Goal: Task Accomplishment & Management: Manage account settings

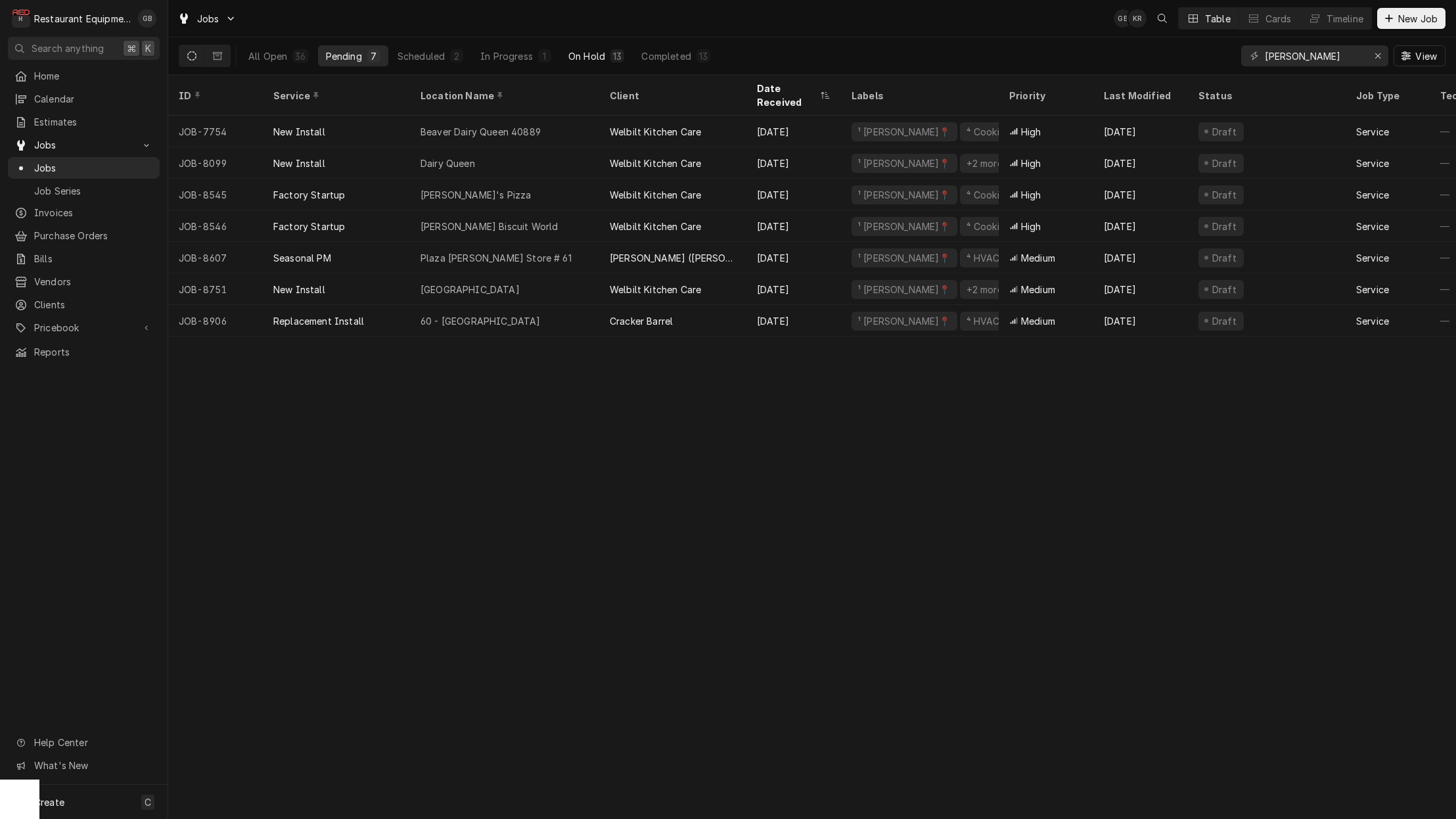
drag, startPoint x: 0, startPoint y: 0, endPoint x: 600, endPoint y: 56, distance: 602.6
click at [600, 56] on div "On Hold" at bounding box center [586, 56] width 37 height 14
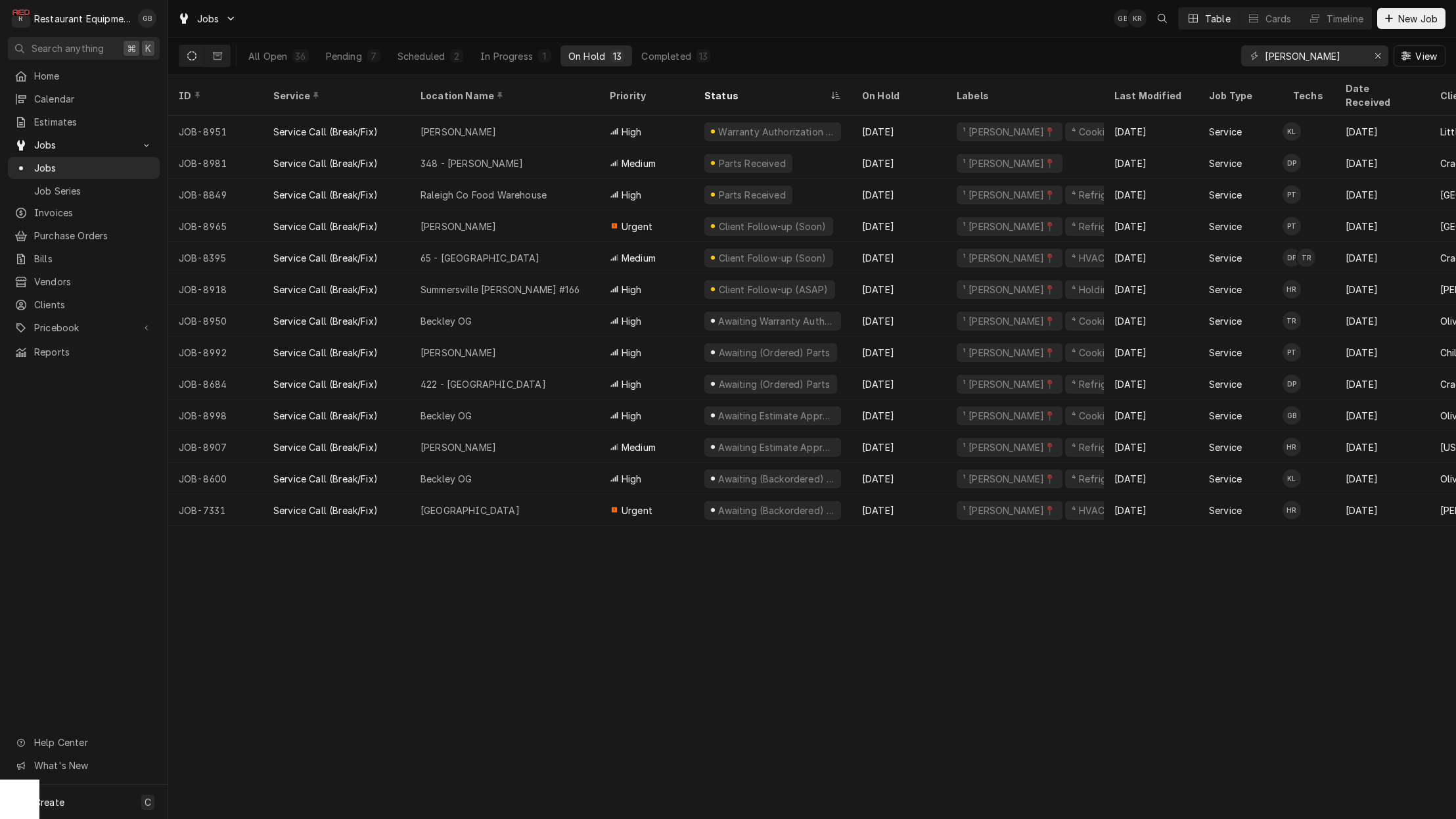
click at [498, 151] on div "348 - Beckley" at bounding box center [505, 163] width 189 height 31
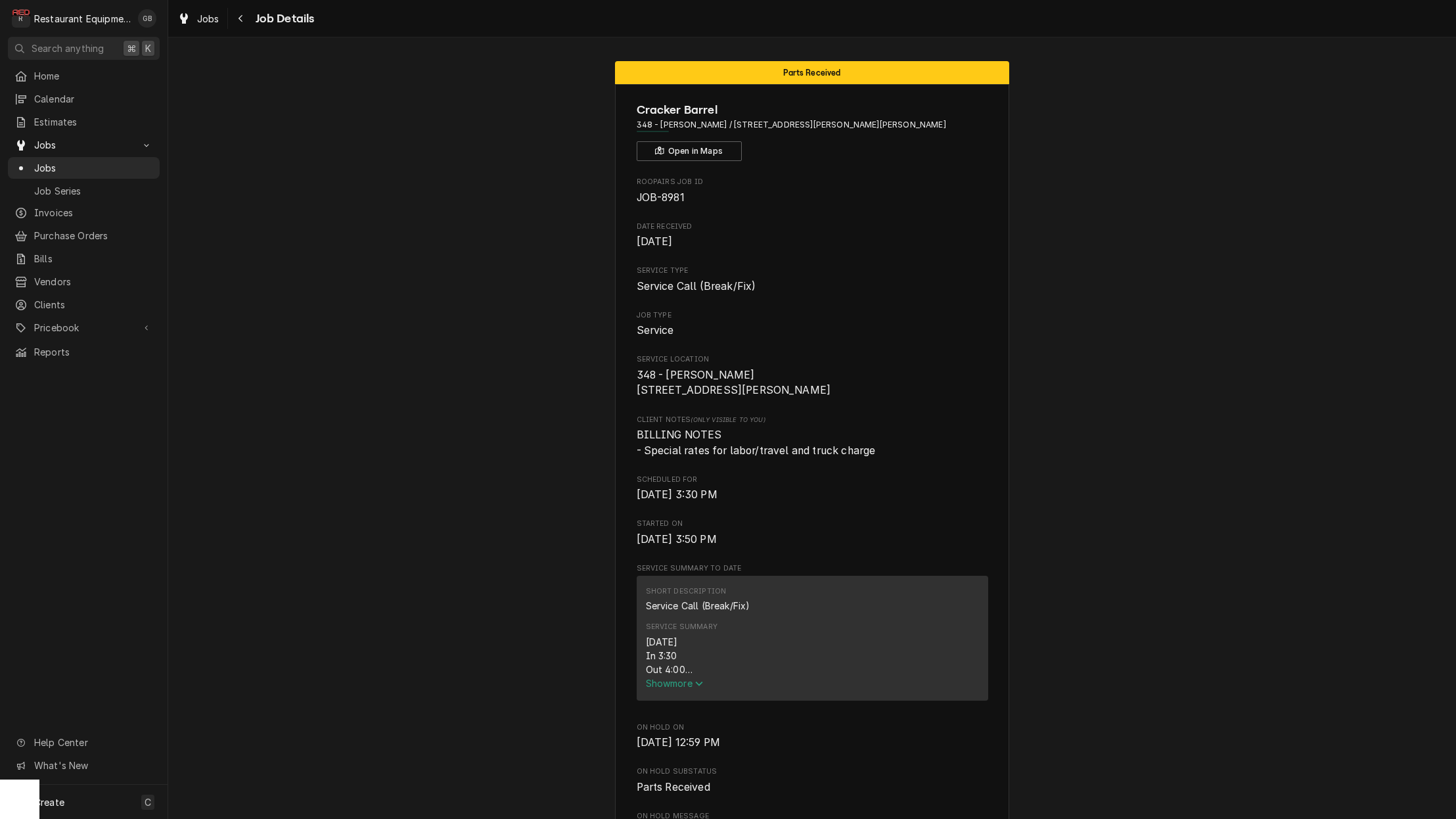
click at [241, 23] on icon "Navigate back" at bounding box center [241, 19] width 6 height 9
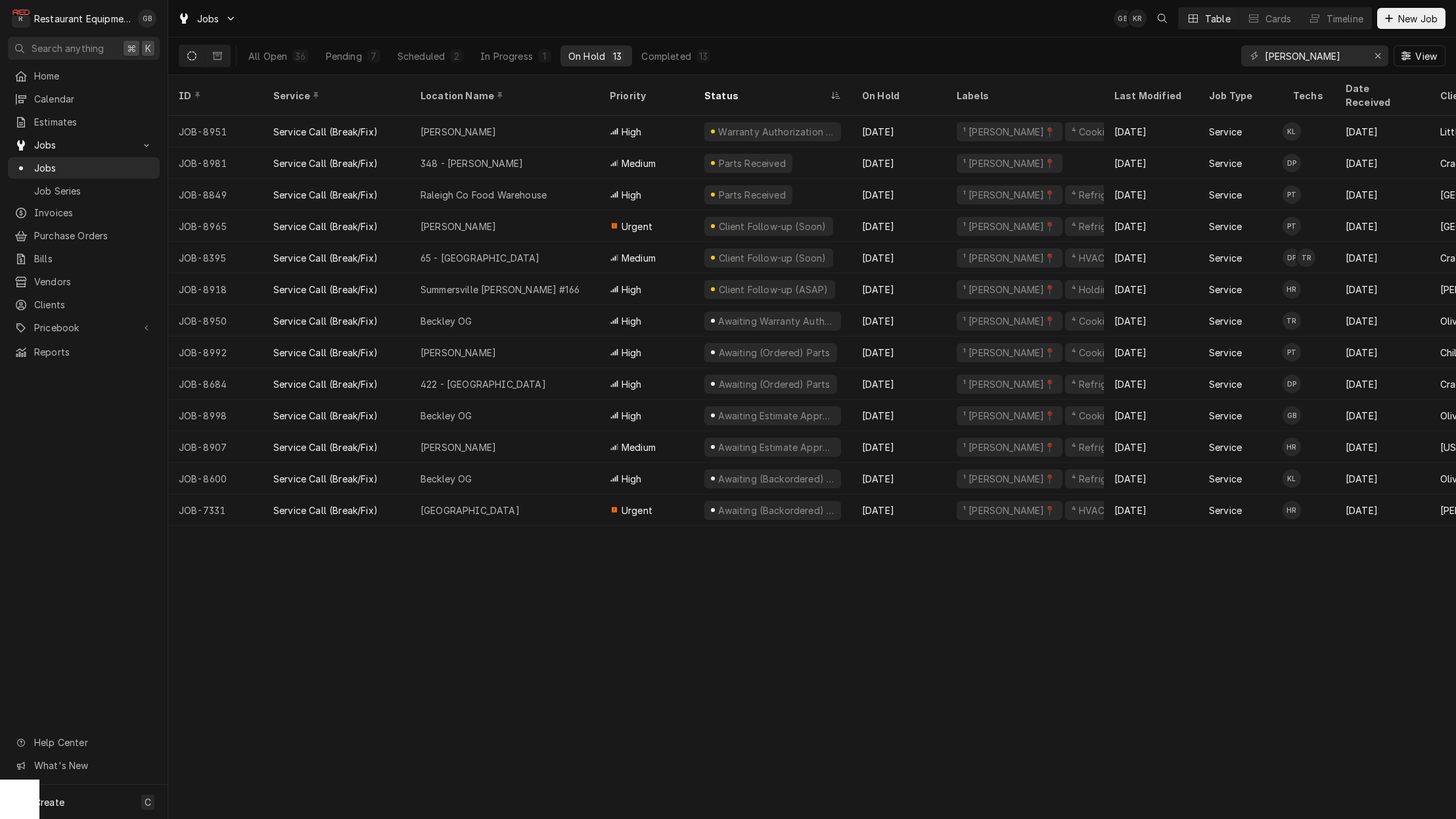
click at [417, 45] on div "All Open 36 Pending 7 Scheduled 2 In Progress 1 On Hold 13 Completed 13" at bounding box center [480, 55] width 478 height 37
click at [422, 54] on div "Scheduled" at bounding box center [421, 56] width 47 height 14
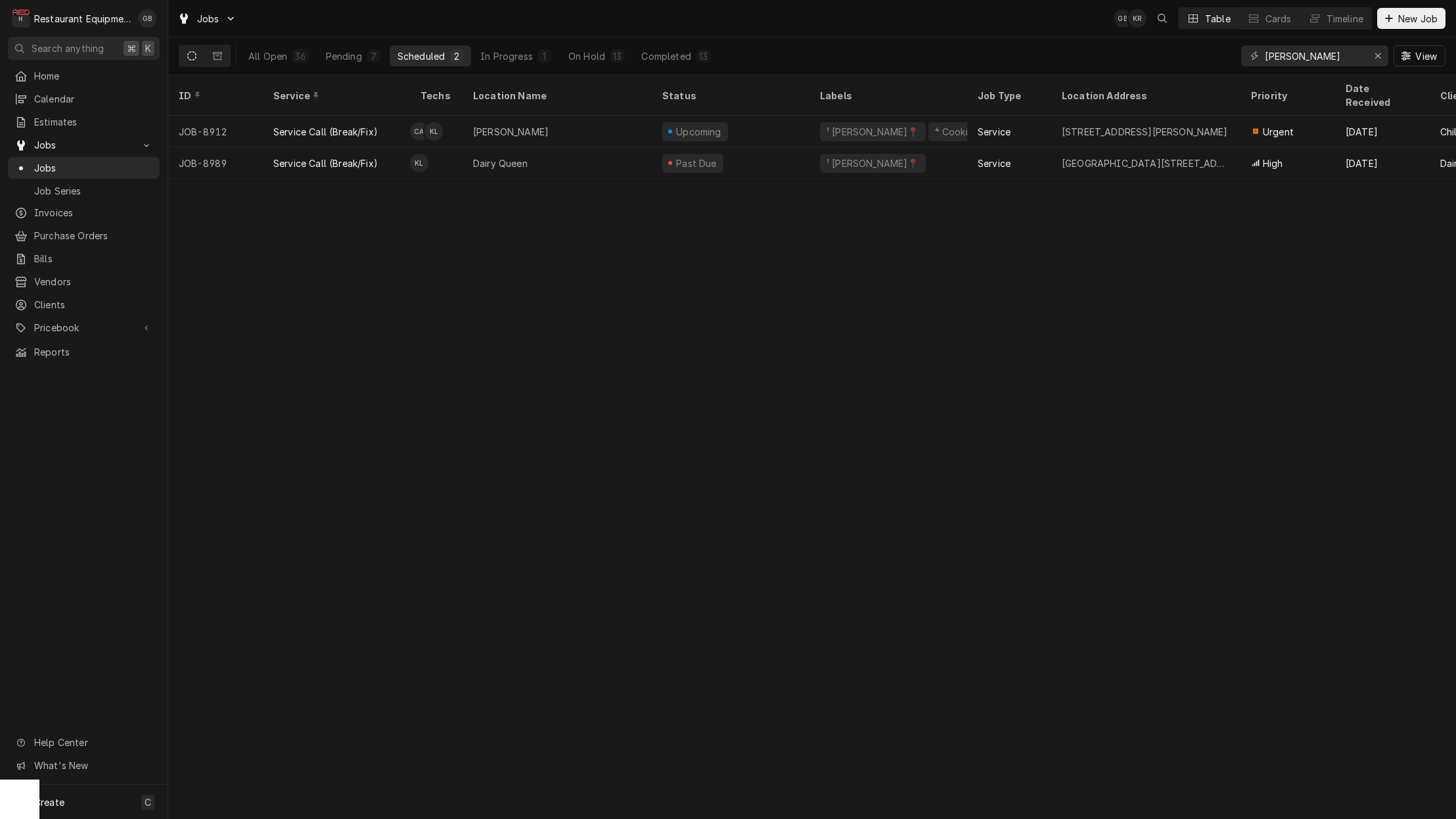
click at [584, 55] on div "On Hold" at bounding box center [586, 56] width 37 height 14
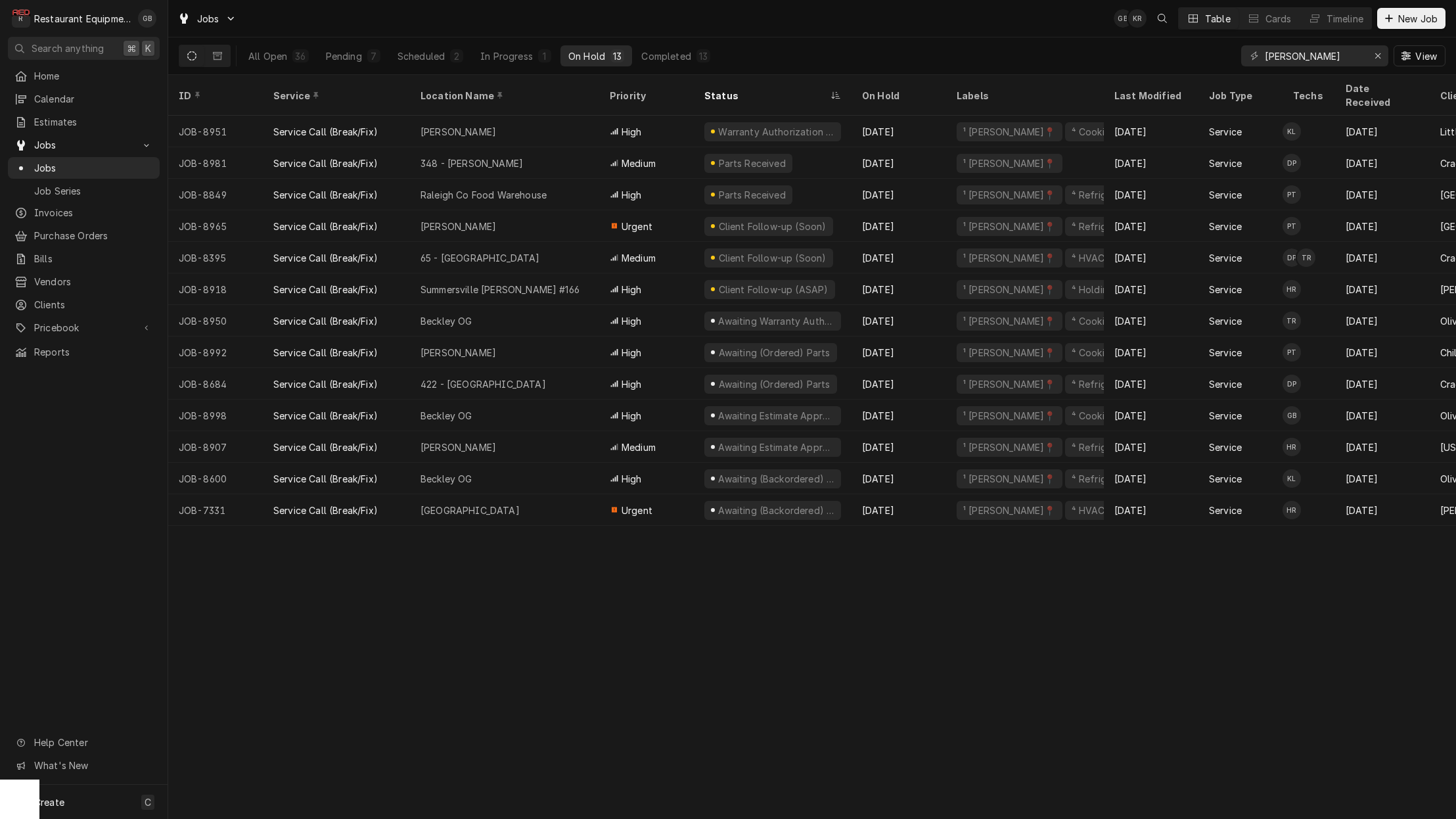
click at [500, 58] on div "In Progress" at bounding box center [506, 56] width 53 height 14
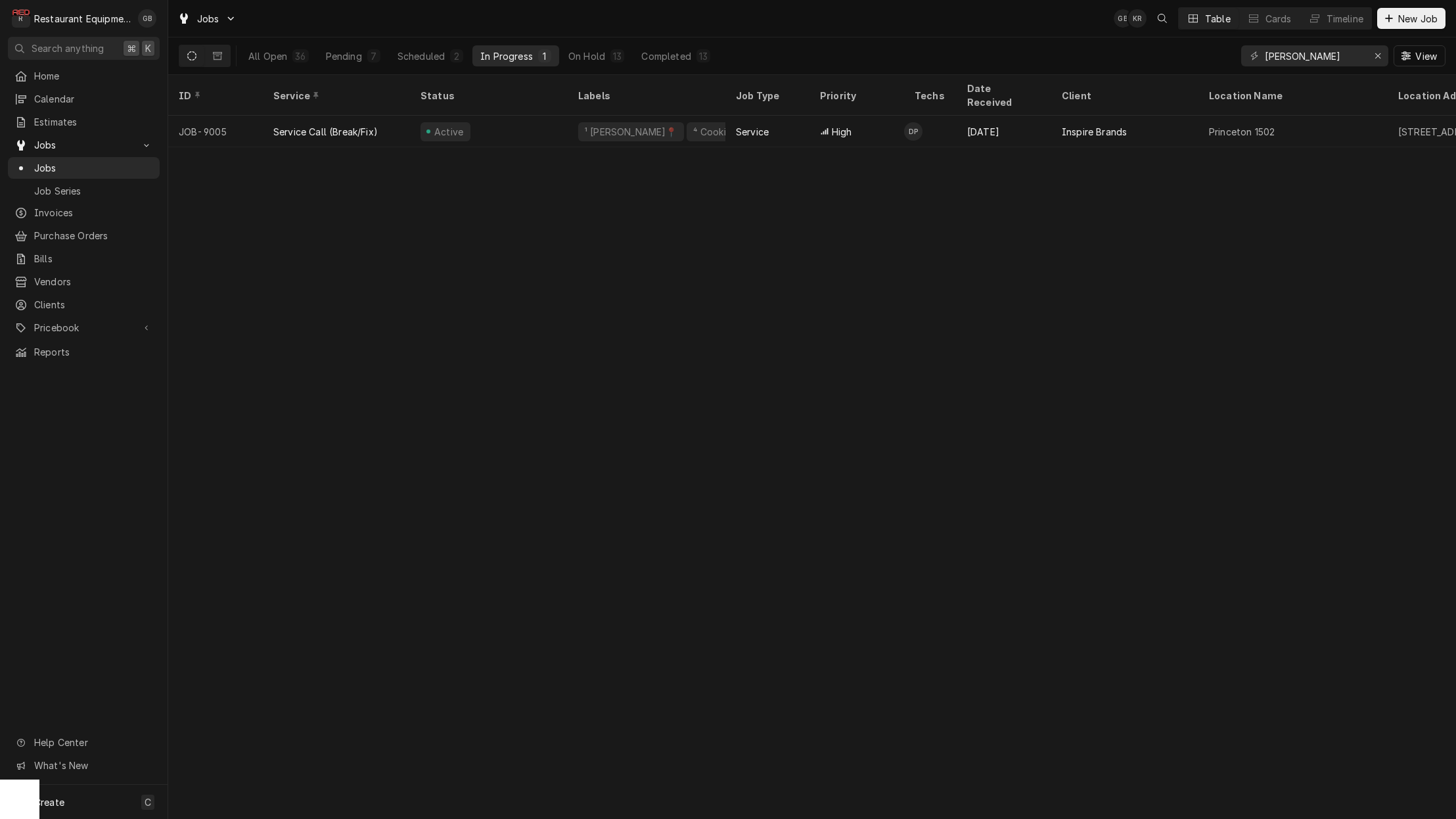
click at [448, 58] on button "Scheduled 2" at bounding box center [430, 56] width 81 height 21
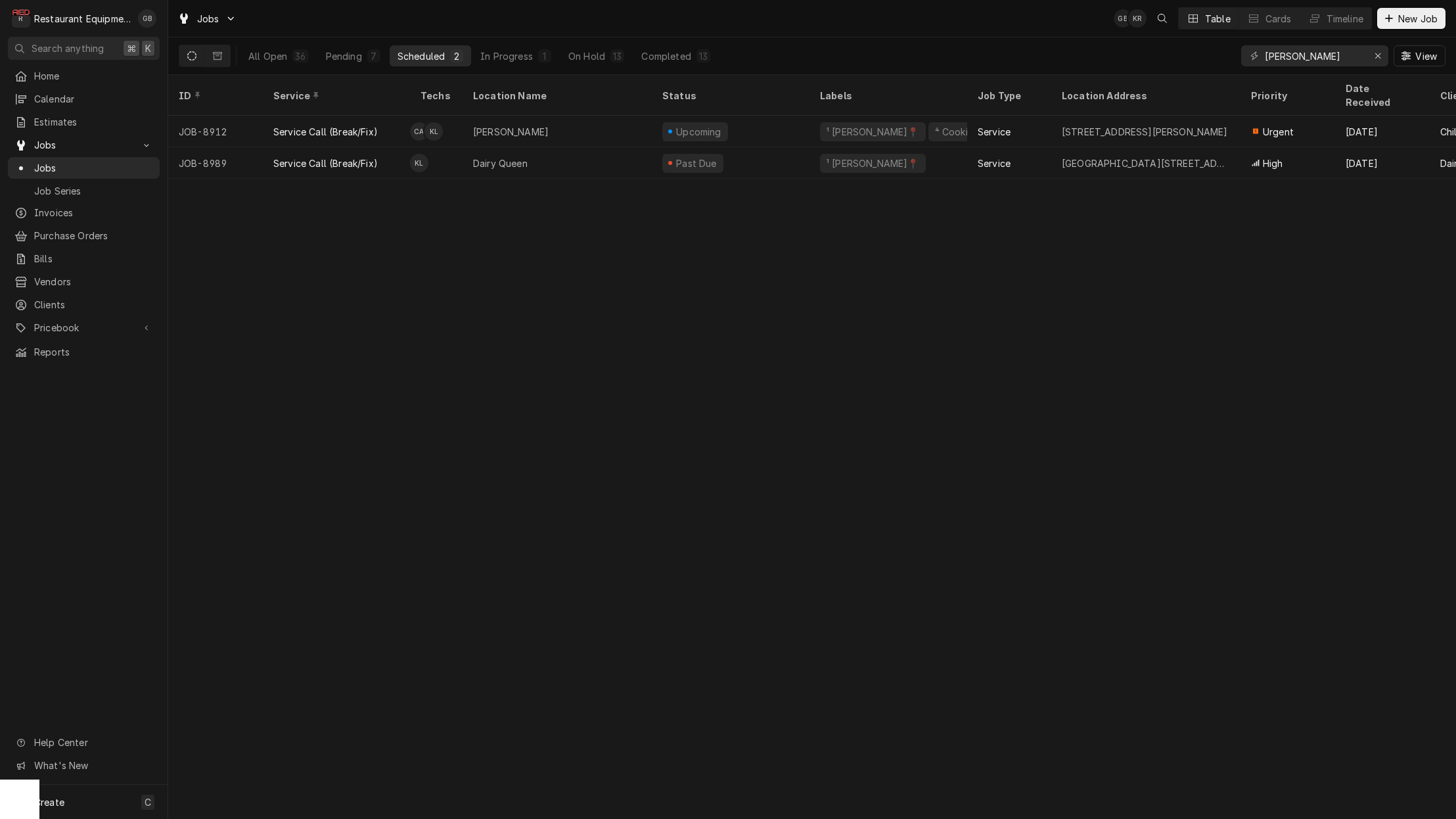
click at [609, 56] on button "On Hold 13" at bounding box center [596, 56] width 71 height 21
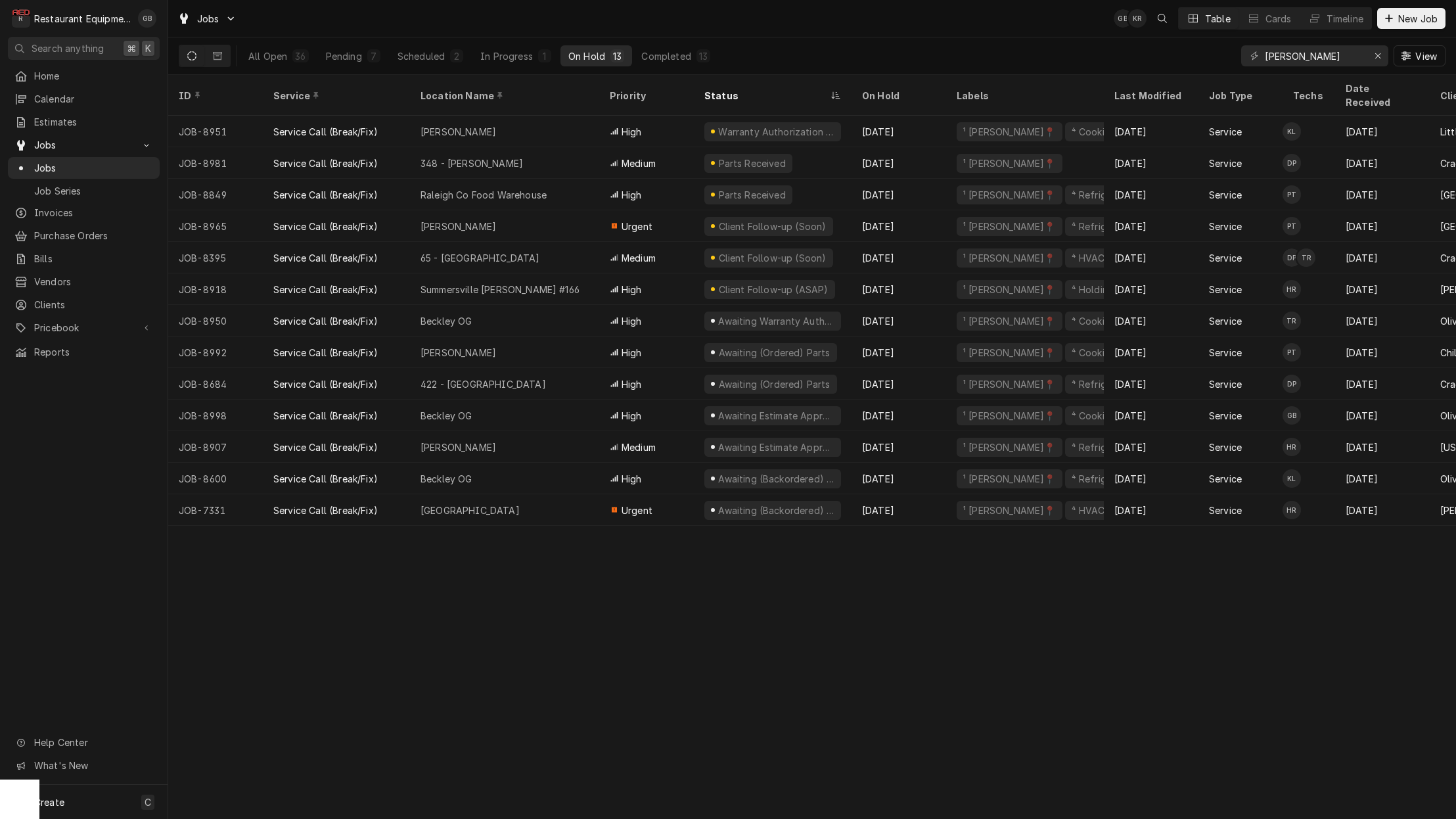
click at [540, 147] on div "348 - Beckley" at bounding box center [505, 163] width 189 height 31
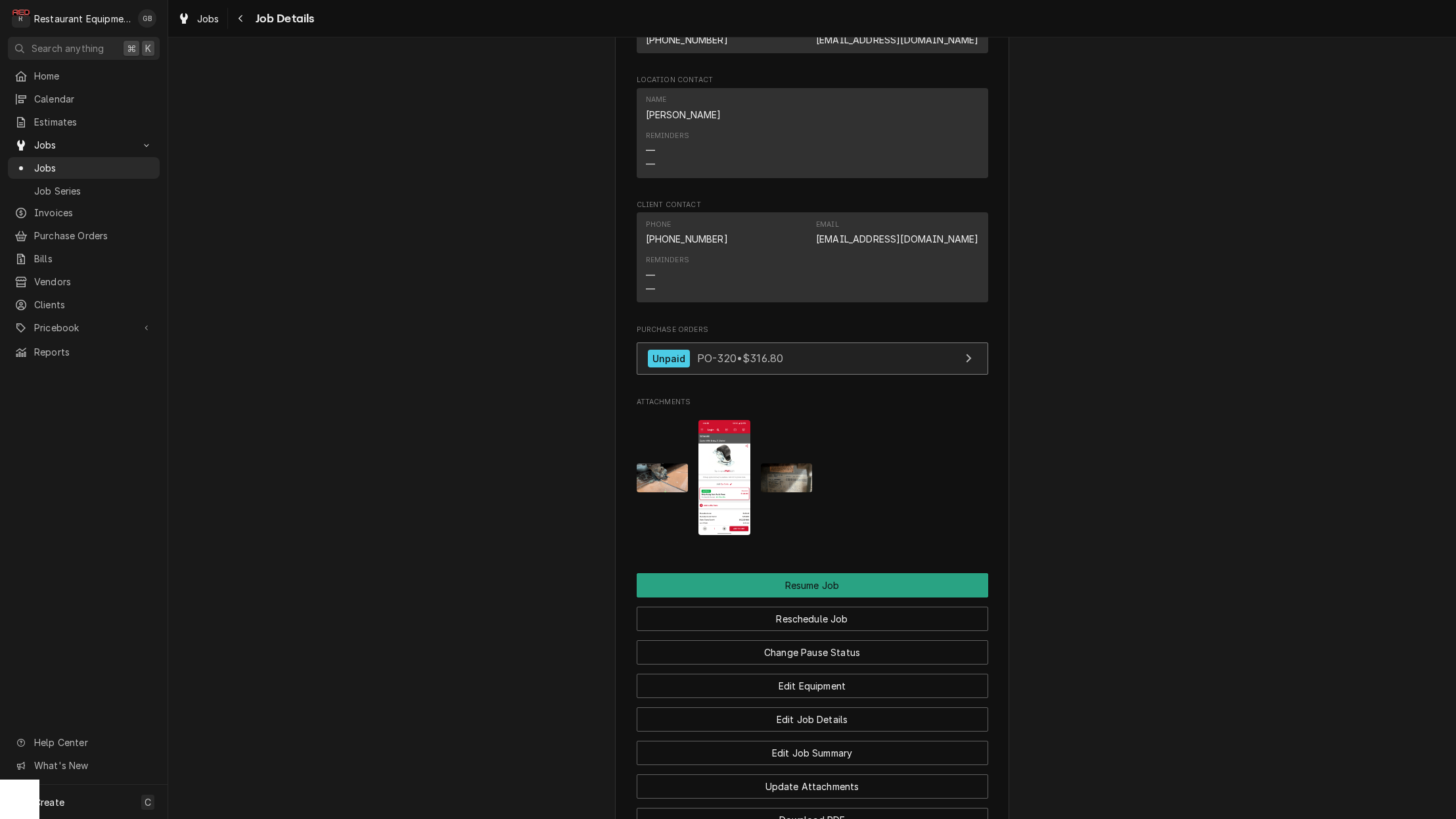
scroll to position [1324, 0]
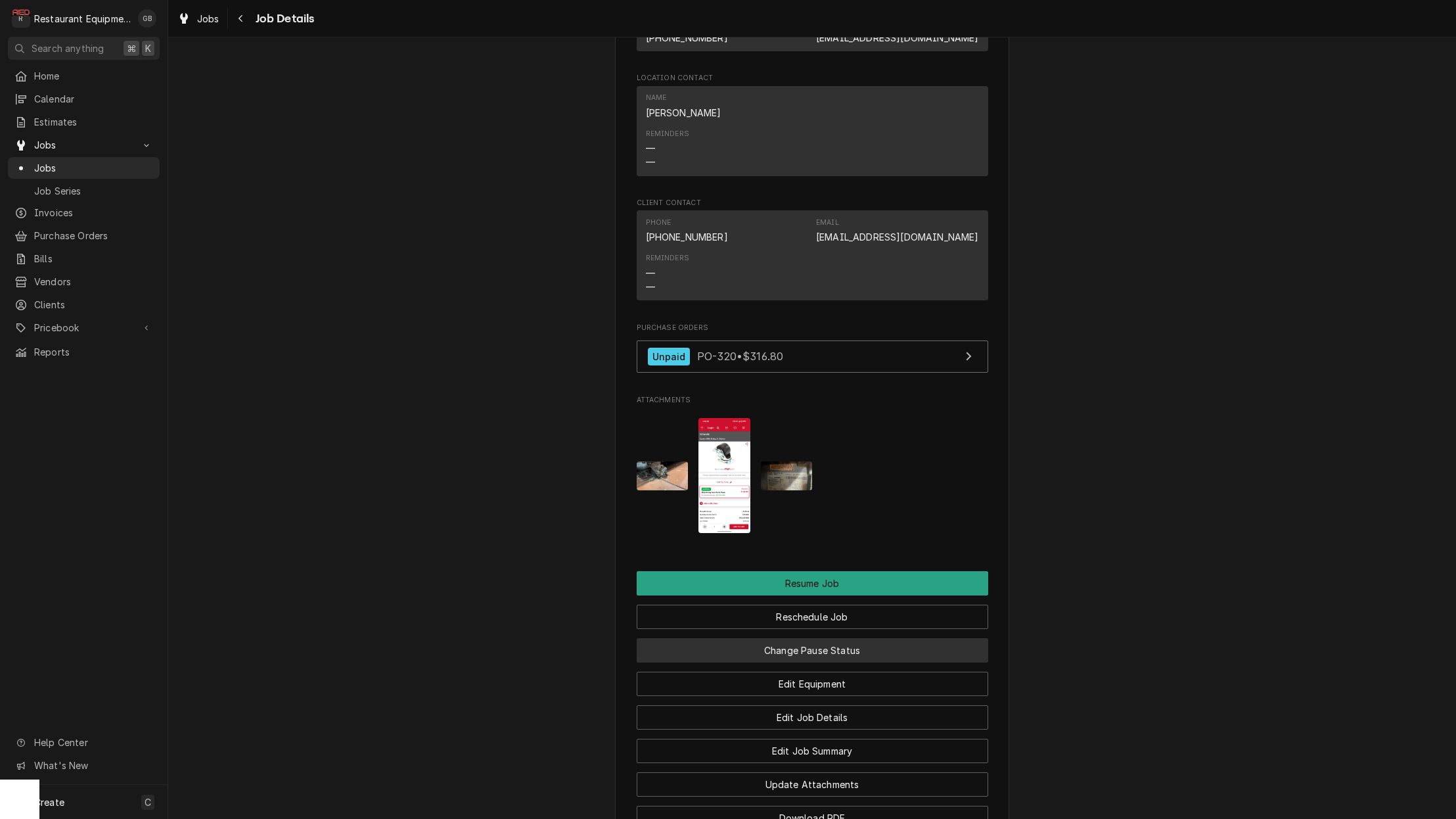
click at [830, 604] on button "Reschedule Job" at bounding box center [812, 616] width 351 height 24
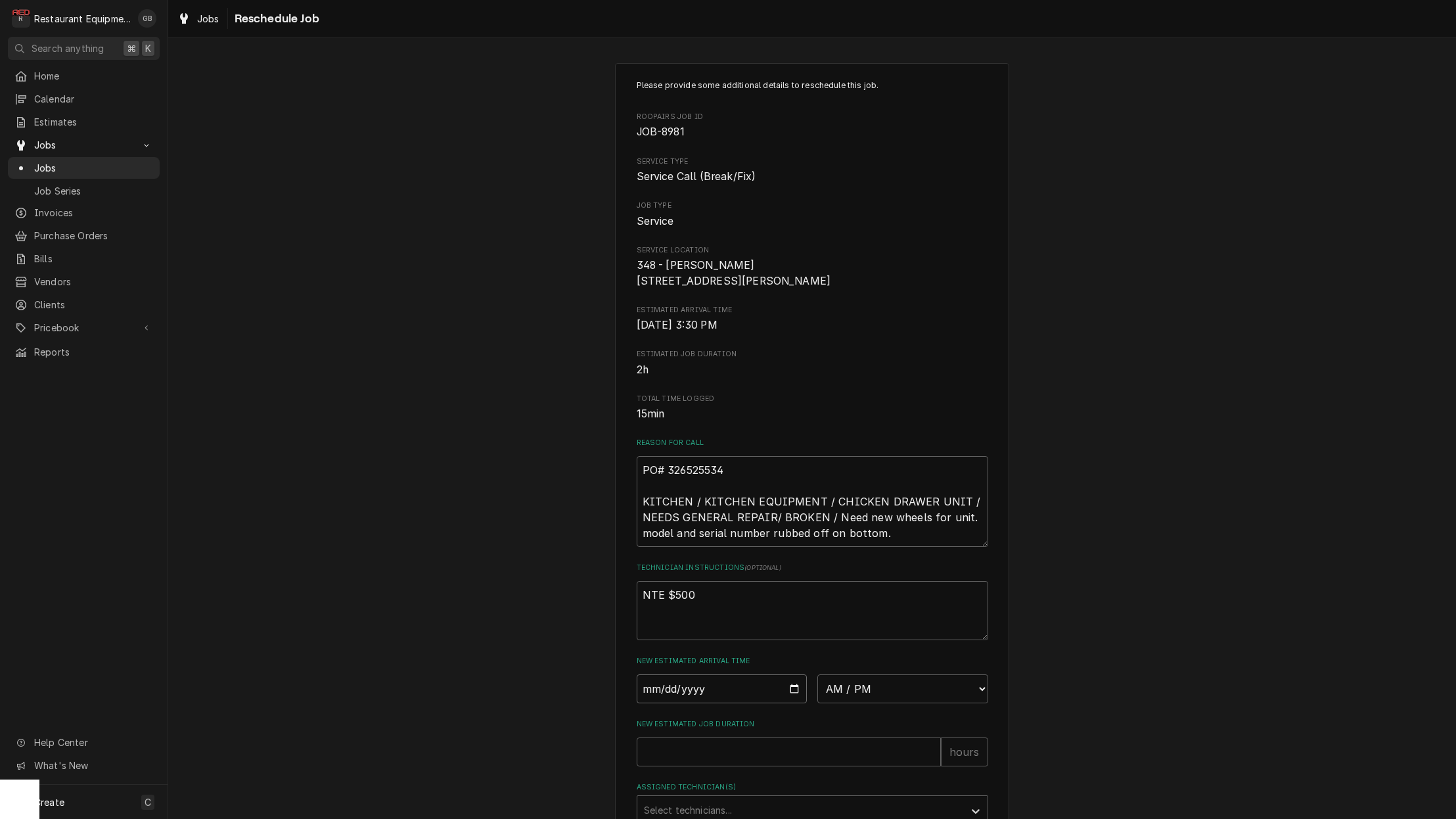
click at [671, 693] on input "Date" at bounding box center [722, 688] width 171 height 29
type input "2025-09-25"
type textarea "x"
select select "08:30:00"
type textarea "x"
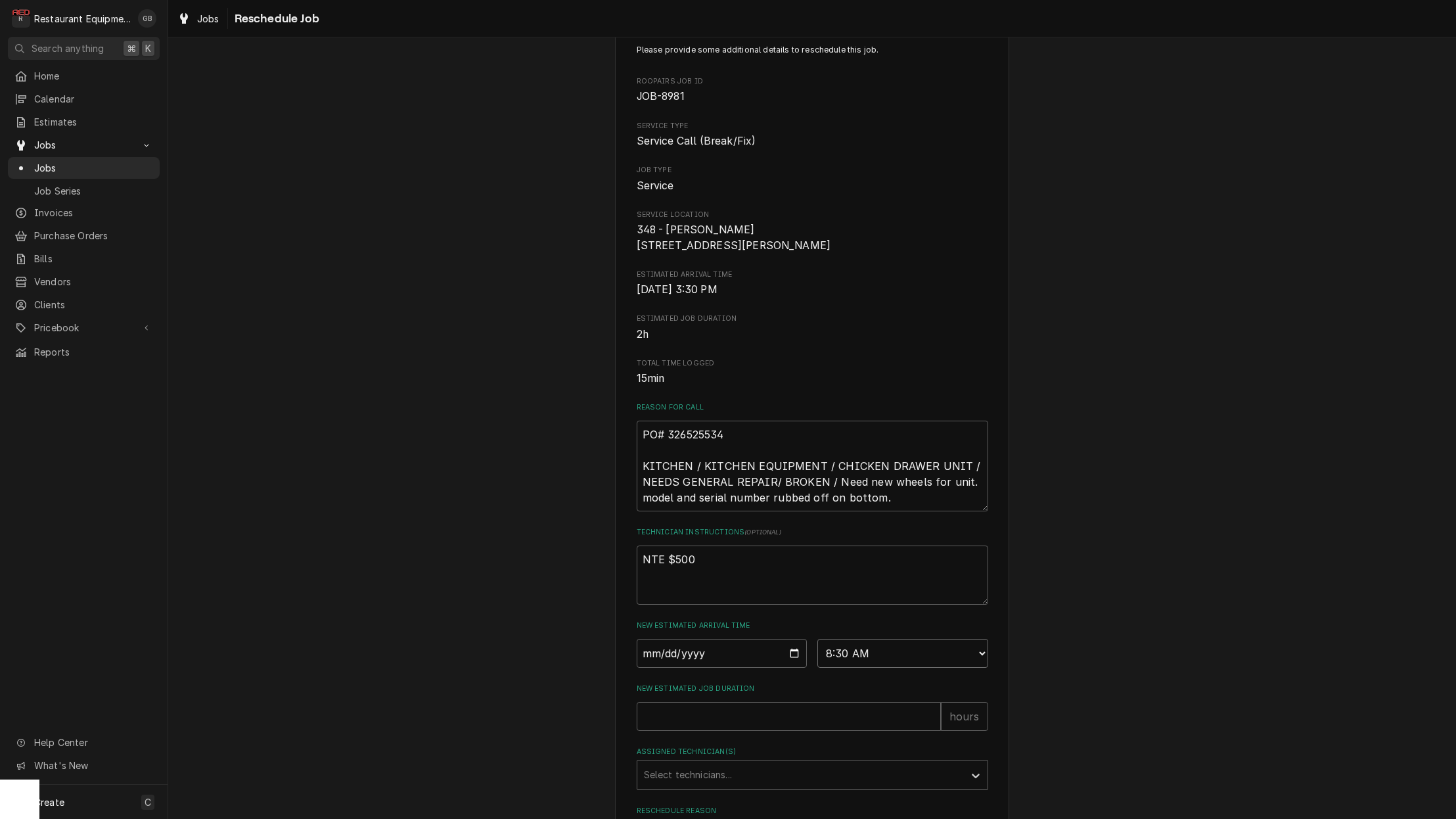
scroll to position [37, 0]
select select "08:45:00"
click at [778, 730] on input "New Estimated Job Duration" at bounding box center [789, 714] width 304 height 29
type textarea "x"
type input "1"
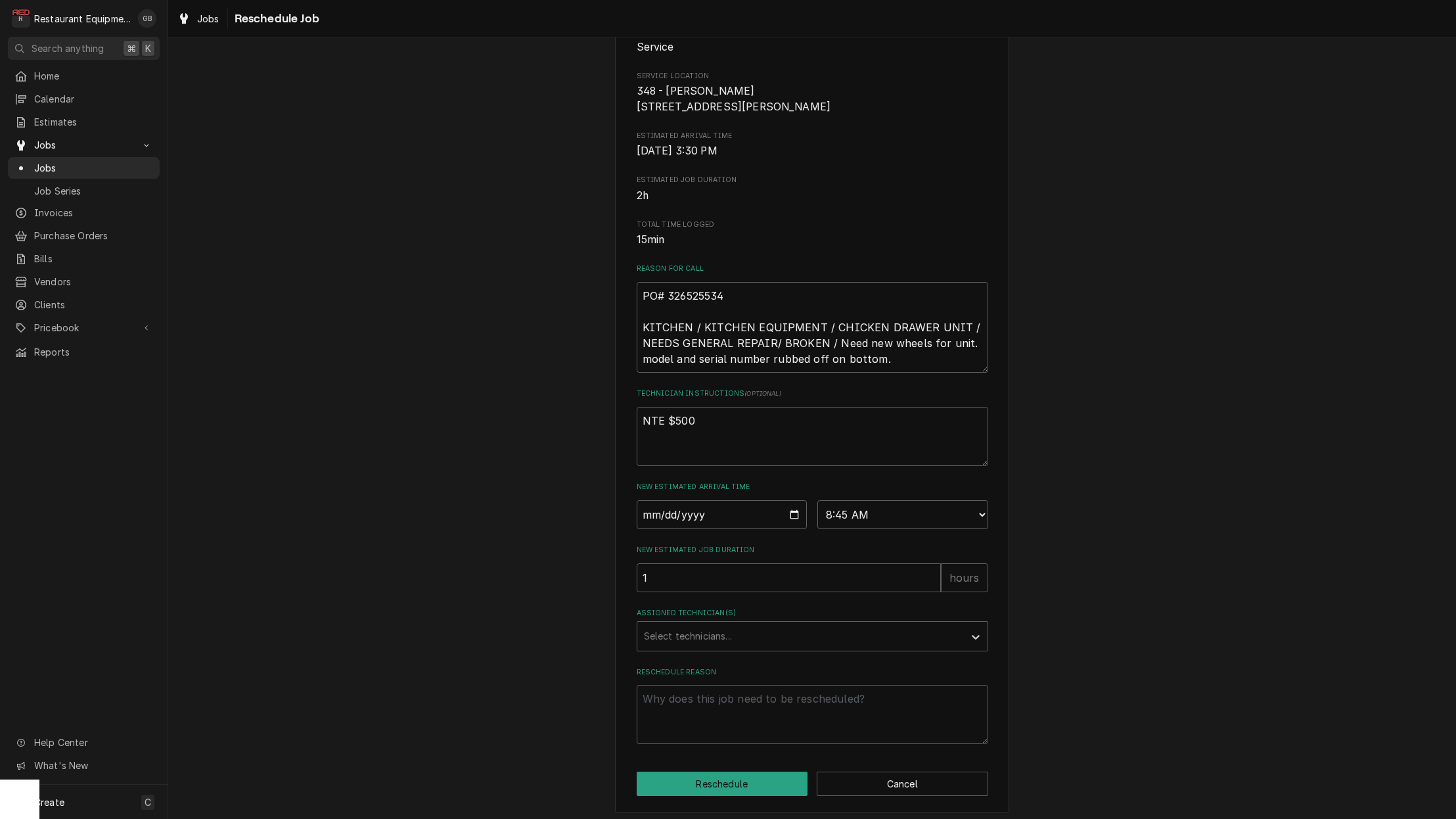
scroll to position [175, 0]
click at [965, 638] on div "Assigned Technician(s)" at bounding box center [975, 634] width 23 height 25
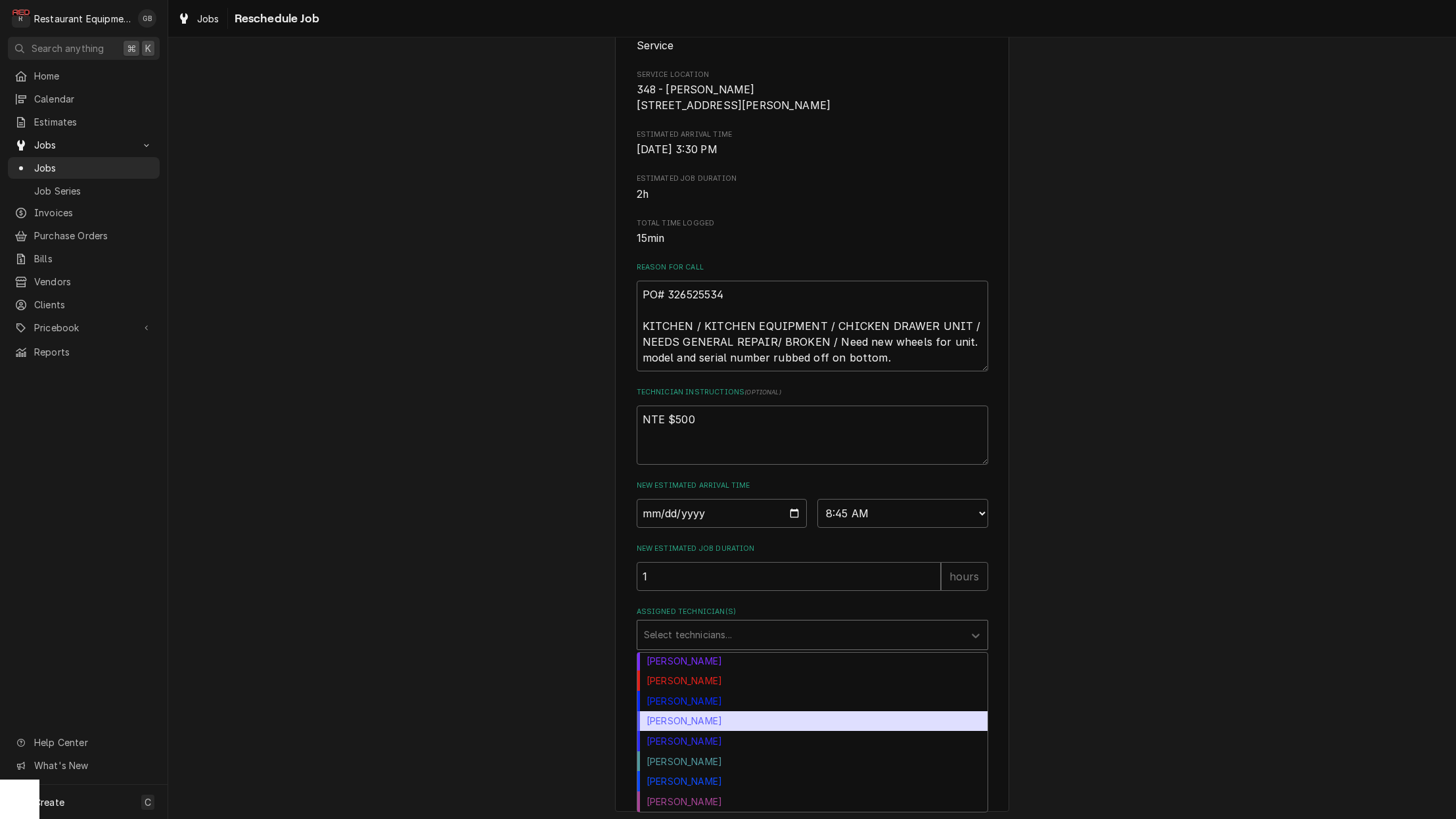
scroll to position [0, 0]
click at [702, 729] on div "Paxton Turner" at bounding box center [812, 721] width 350 height 21
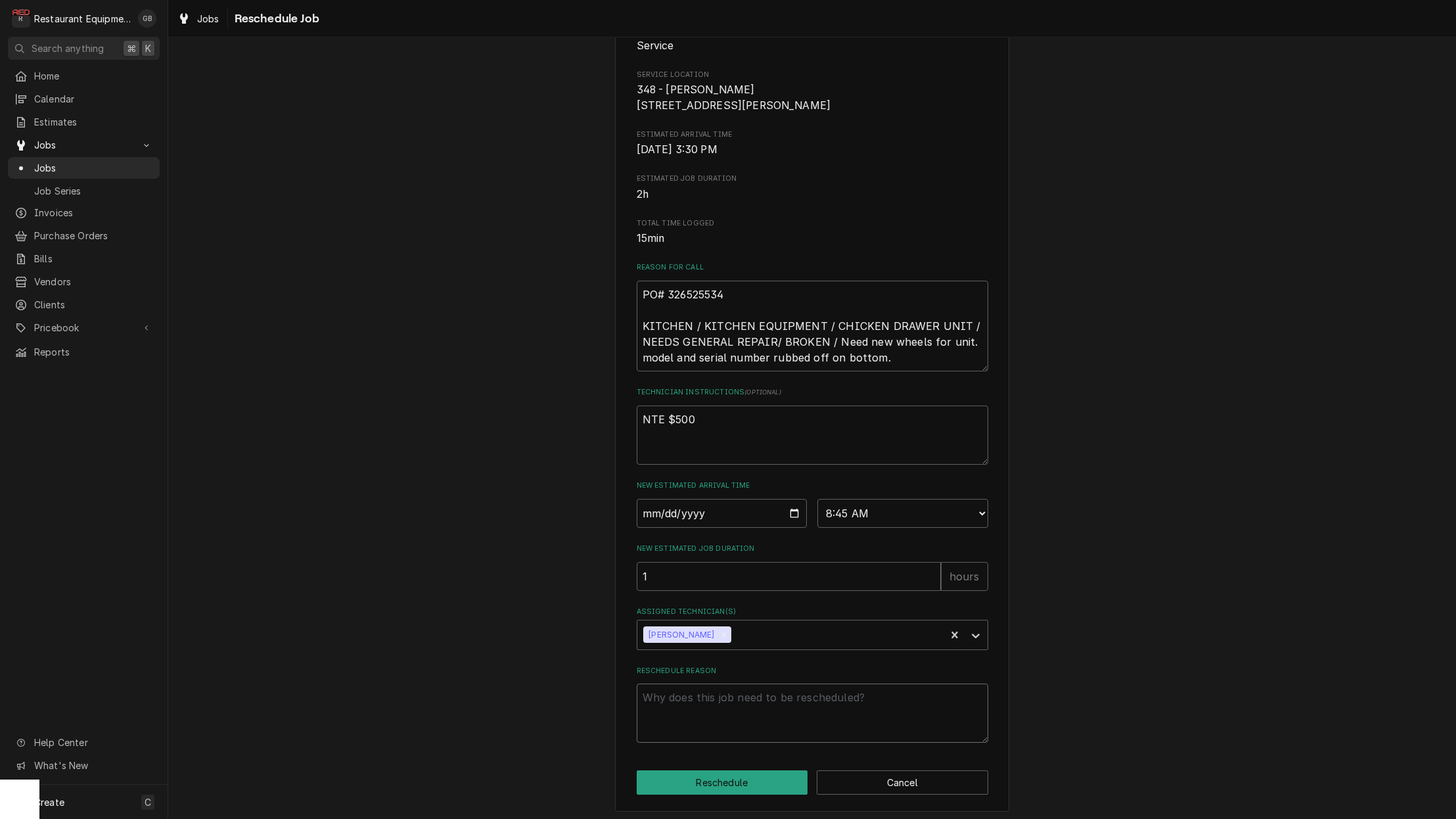
click at [724, 708] on textarea "Reschedule Reason" at bounding box center [812, 713] width 351 height 59
type textarea "x"
type textarea "p"
type textarea "x"
type textarea "pa"
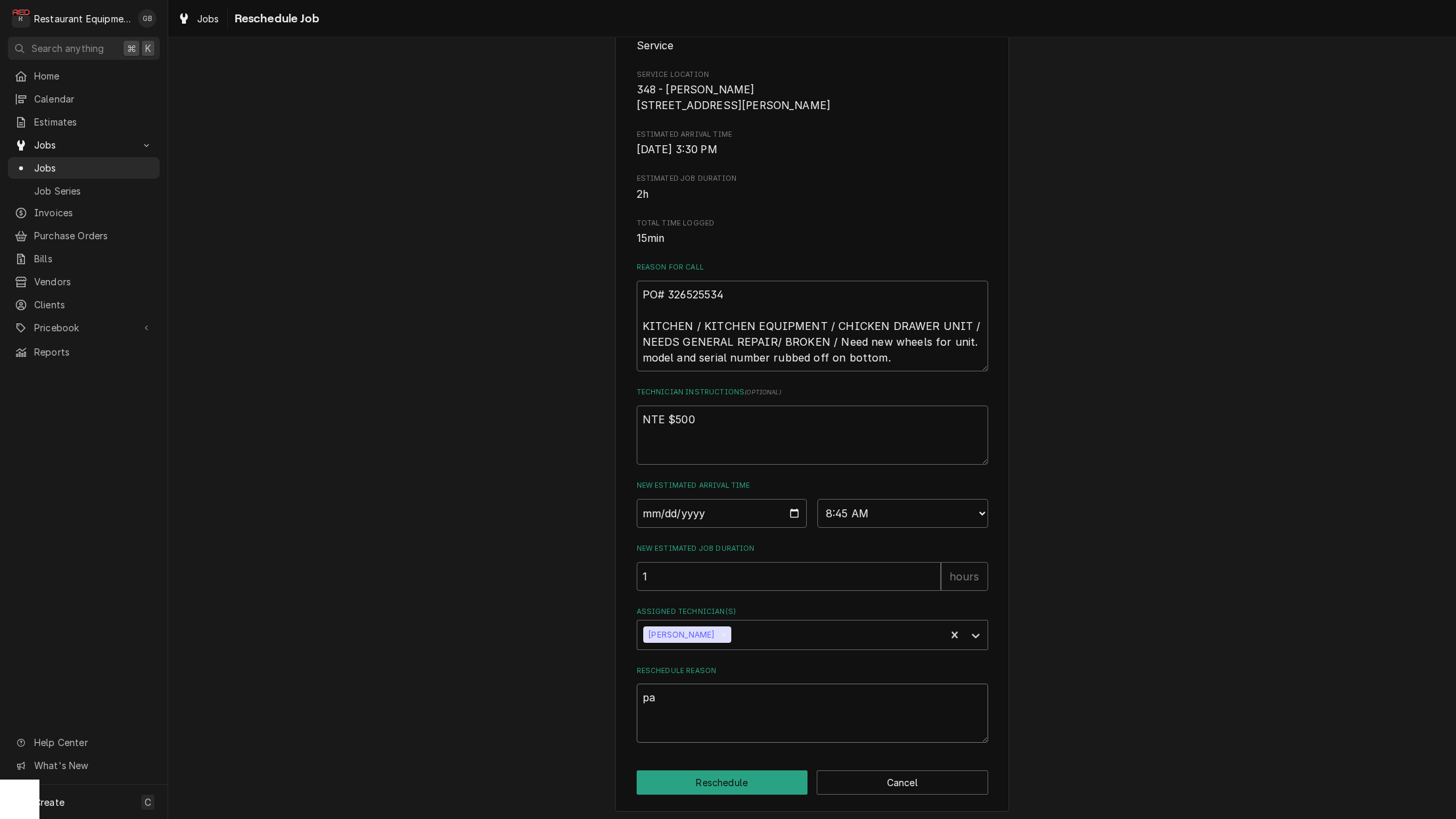
type textarea "x"
type textarea "par"
type textarea "x"
type textarea "part"
type textarea "x"
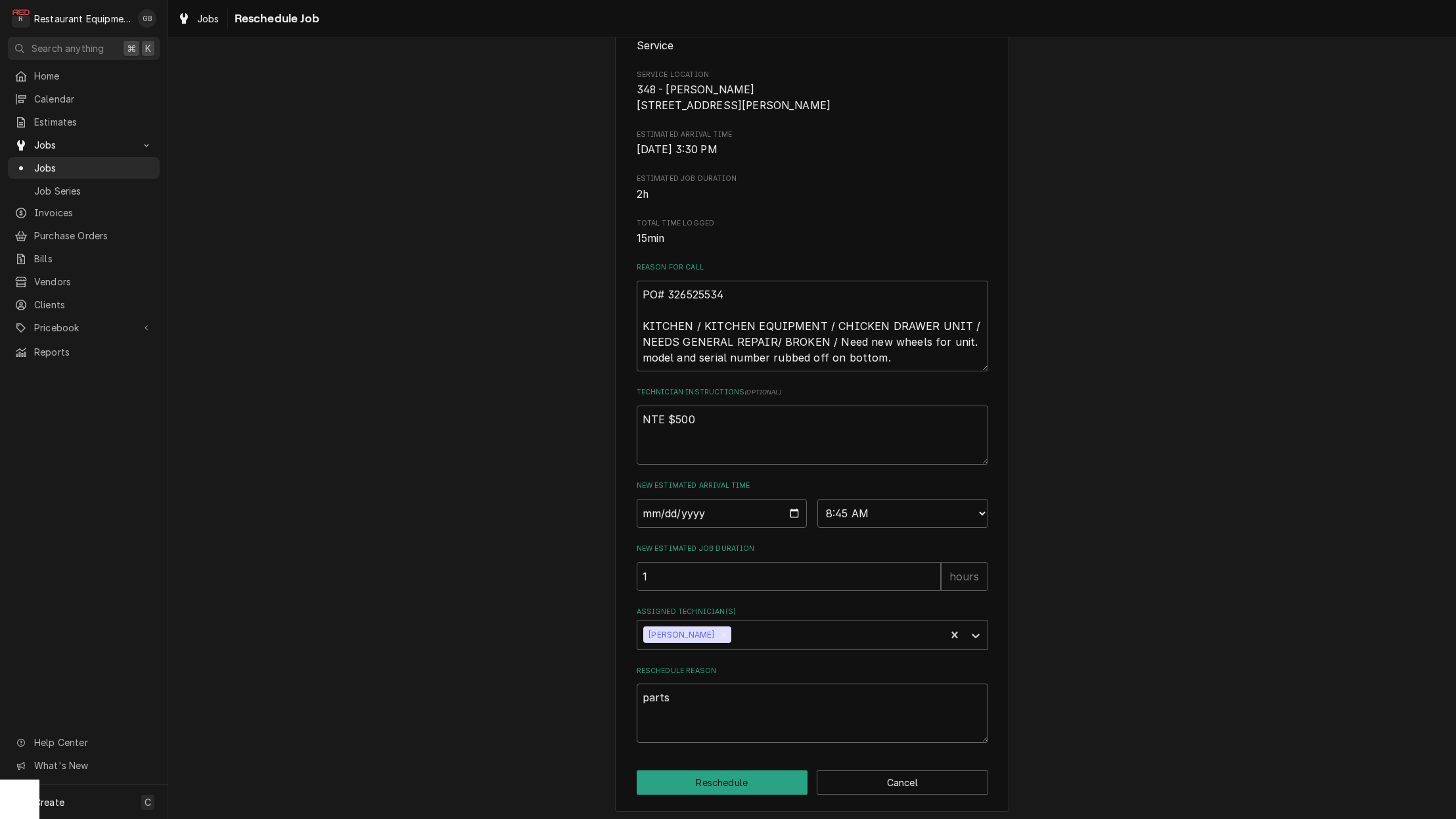
type textarea "parts"
drag, startPoint x: 696, startPoint y: 731, endPoint x: 772, endPoint y: 785, distance: 93.2
click at [772, 785] on button "Reschedule" at bounding box center [722, 782] width 171 height 24
type textarea "x"
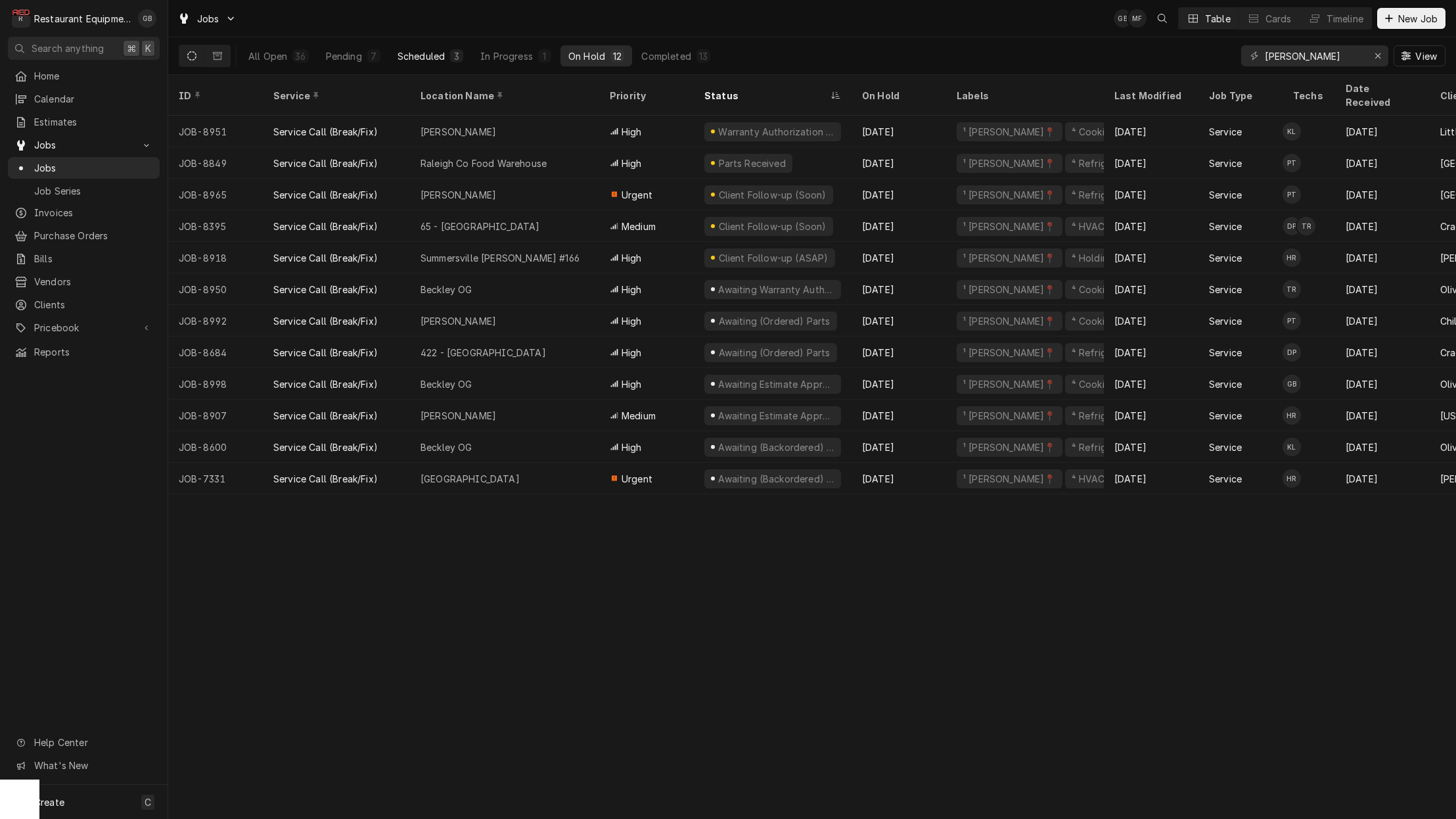
drag, startPoint x: 0, startPoint y: 0, endPoint x: 412, endPoint y: 58, distance: 416.1
click at [412, 58] on div "Scheduled" at bounding box center [421, 56] width 47 height 14
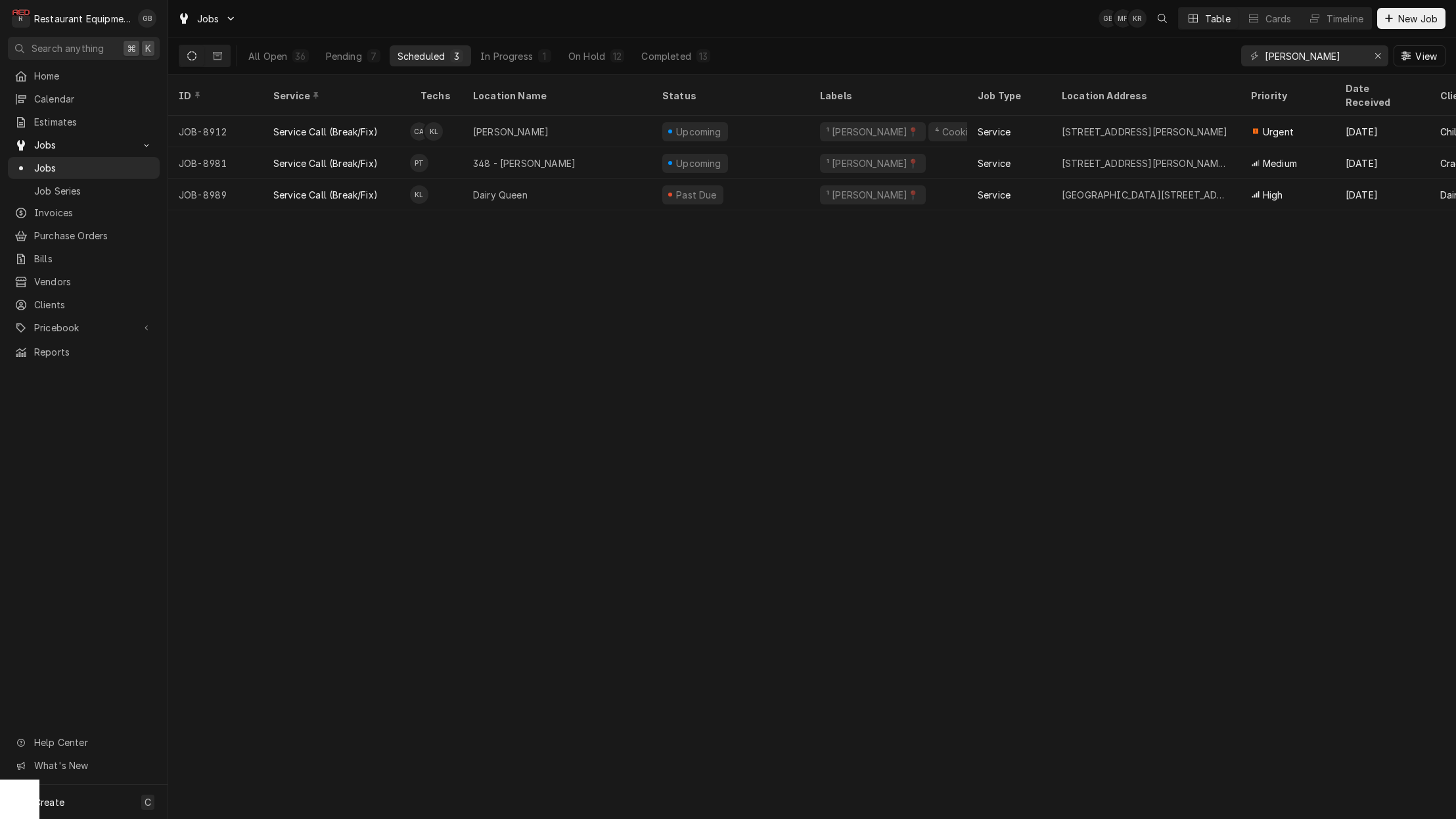
click at [351, 51] on div "Pending" at bounding box center [344, 56] width 36 height 14
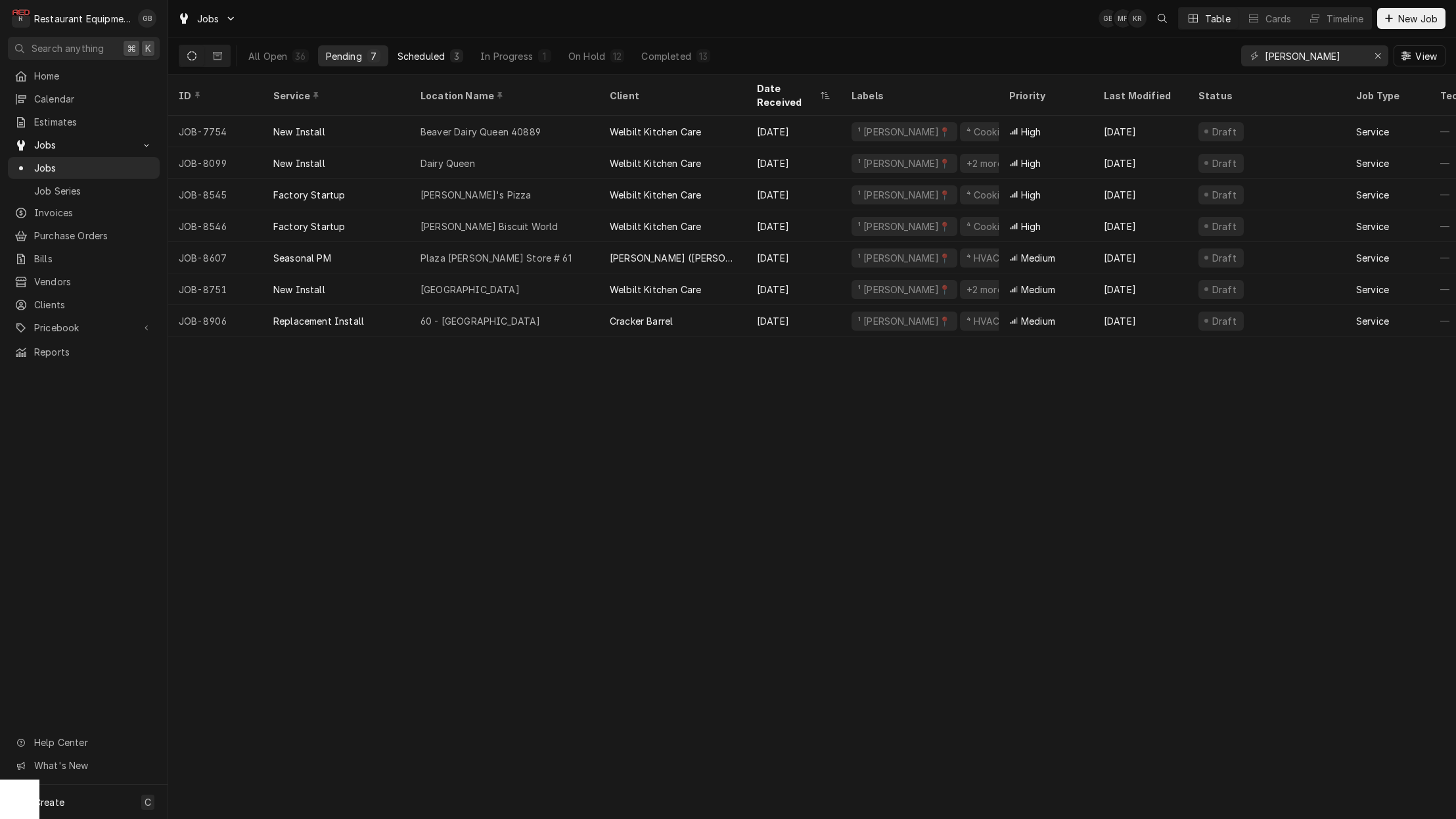
click at [392, 55] on button "Scheduled 3" at bounding box center [430, 56] width 81 height 21
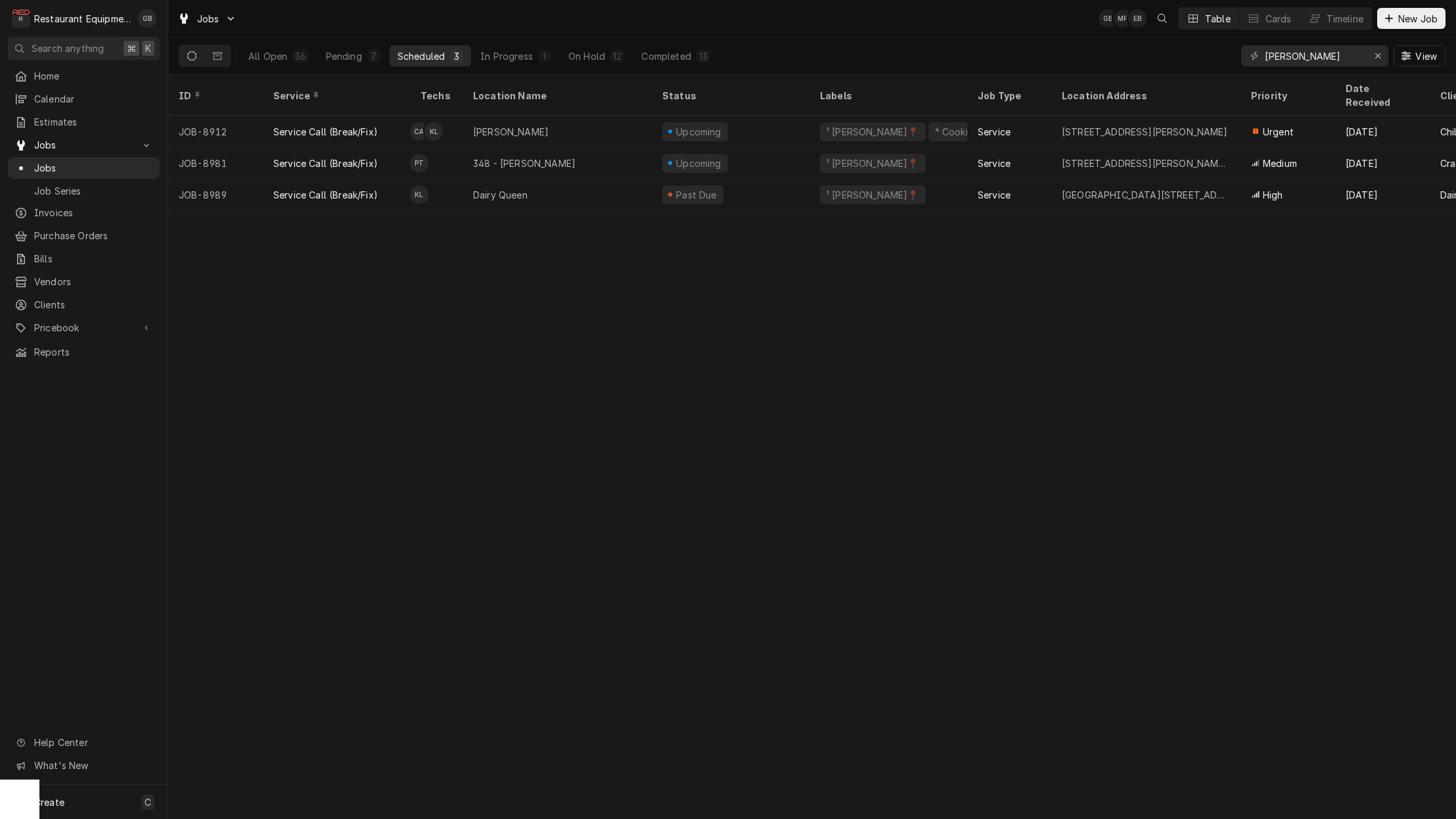
click at [450, 147] on td "PT" at bounding box center [436, 163] width 53 height 31
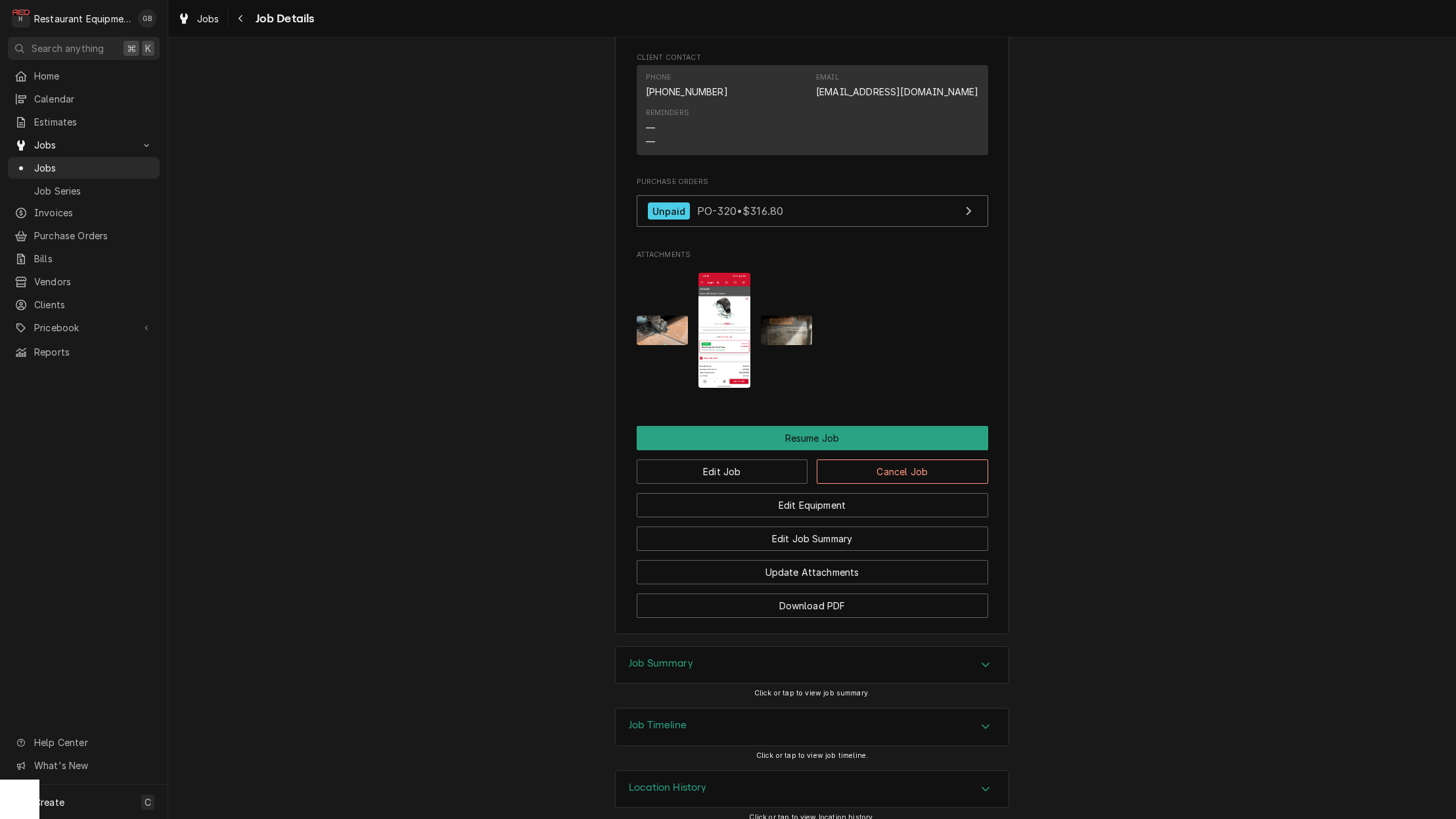
scroll to position [1409, 0]
click at [770, 460] on button "Edit Job" at bounding box center [722, 472] width 171 height 24
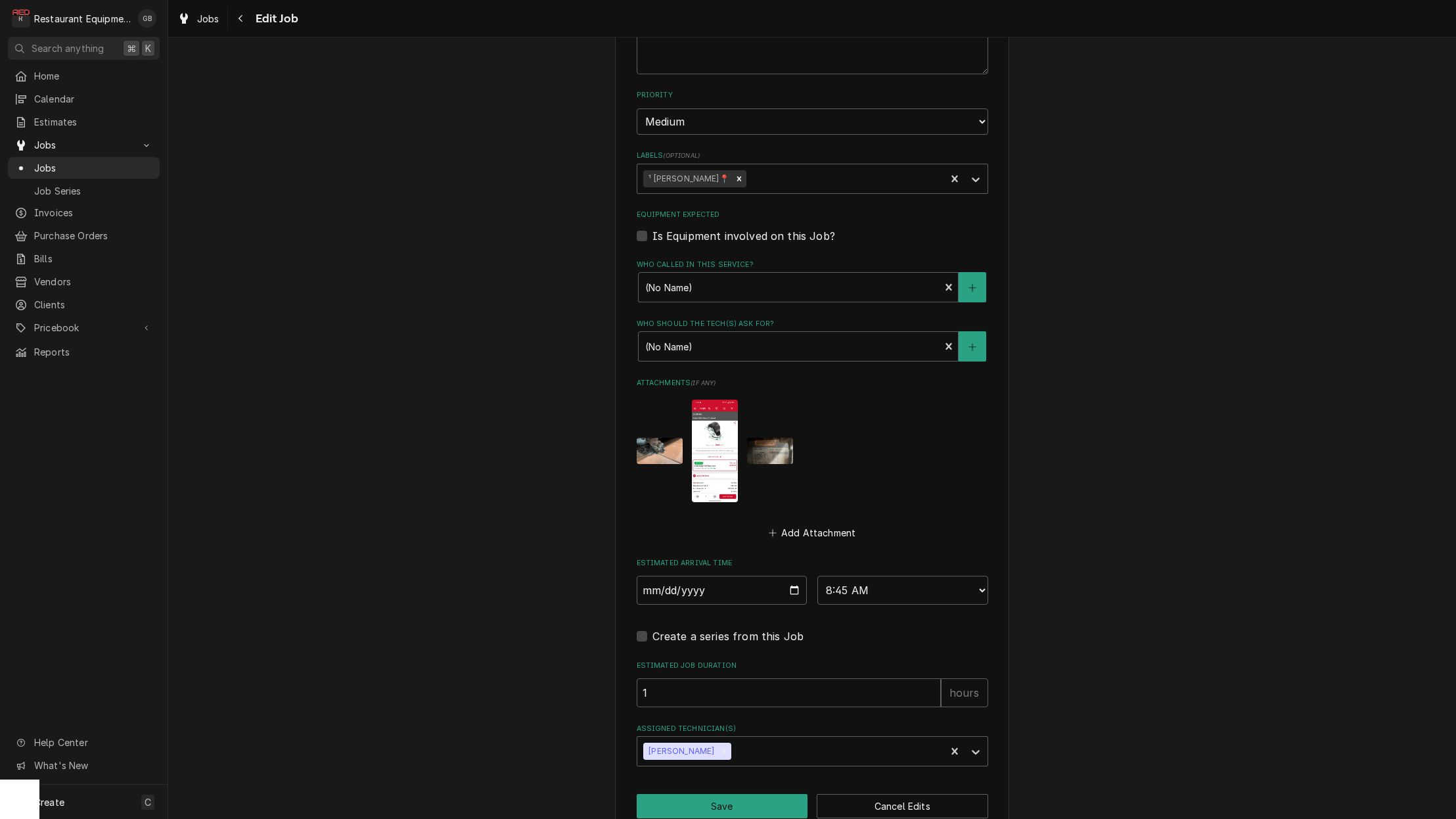
scroll to position [716, 0]
click at [717, 744] on div "Remove Paxton Turner" at bounding box center [724, 752] width 15 height 17
drag, startPoint x: 730, startPoint y: 650, endPoint x: 713, endPoint y: 771, distance: 122.2
click at [713, 795] on button "Save" at bounding box center [722, 807] width 171 height 24
type textarea "x"
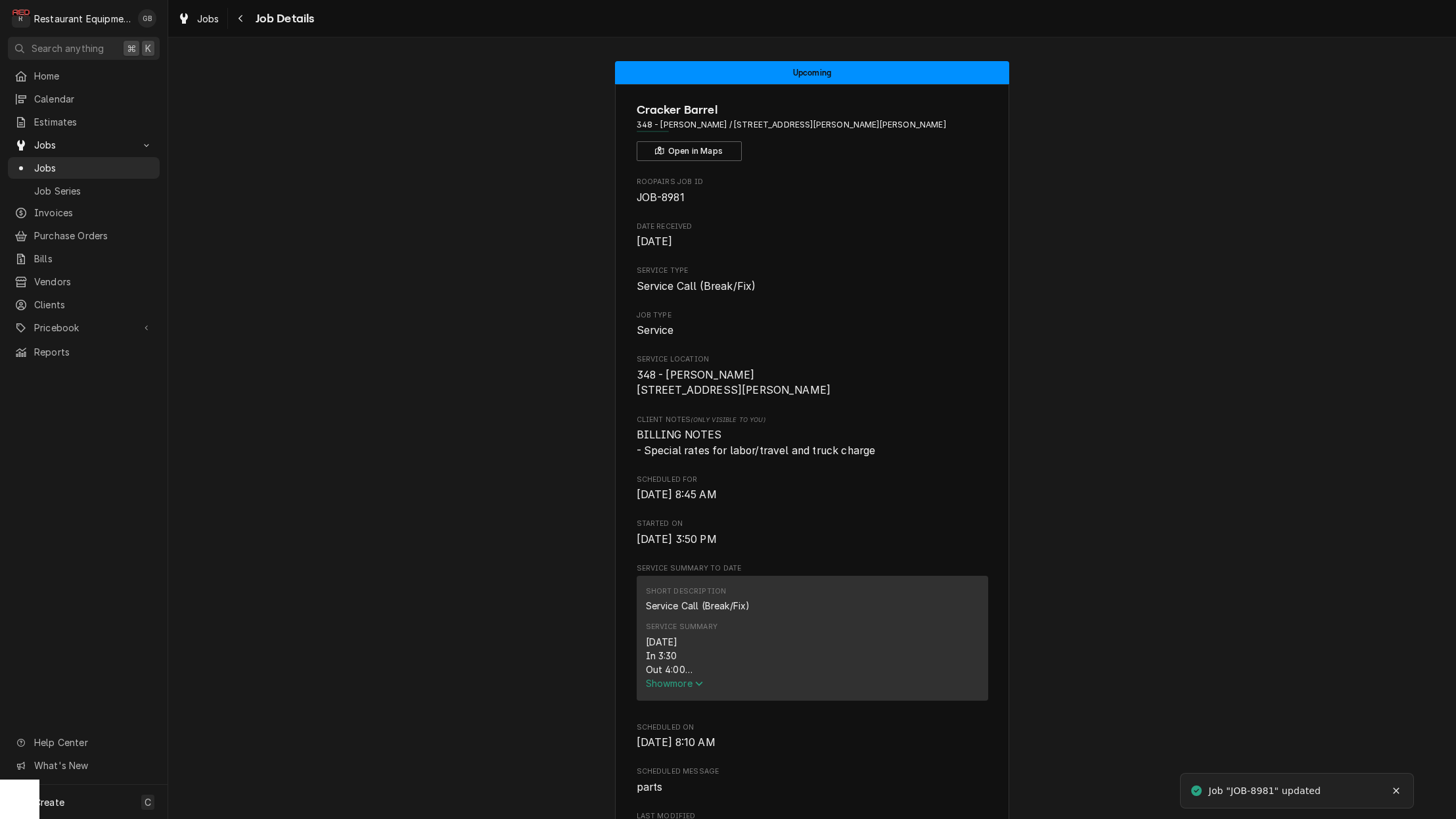
click at [244, 18] on div "Navigate back" at bounding box center [241, 19] width 13 height 13
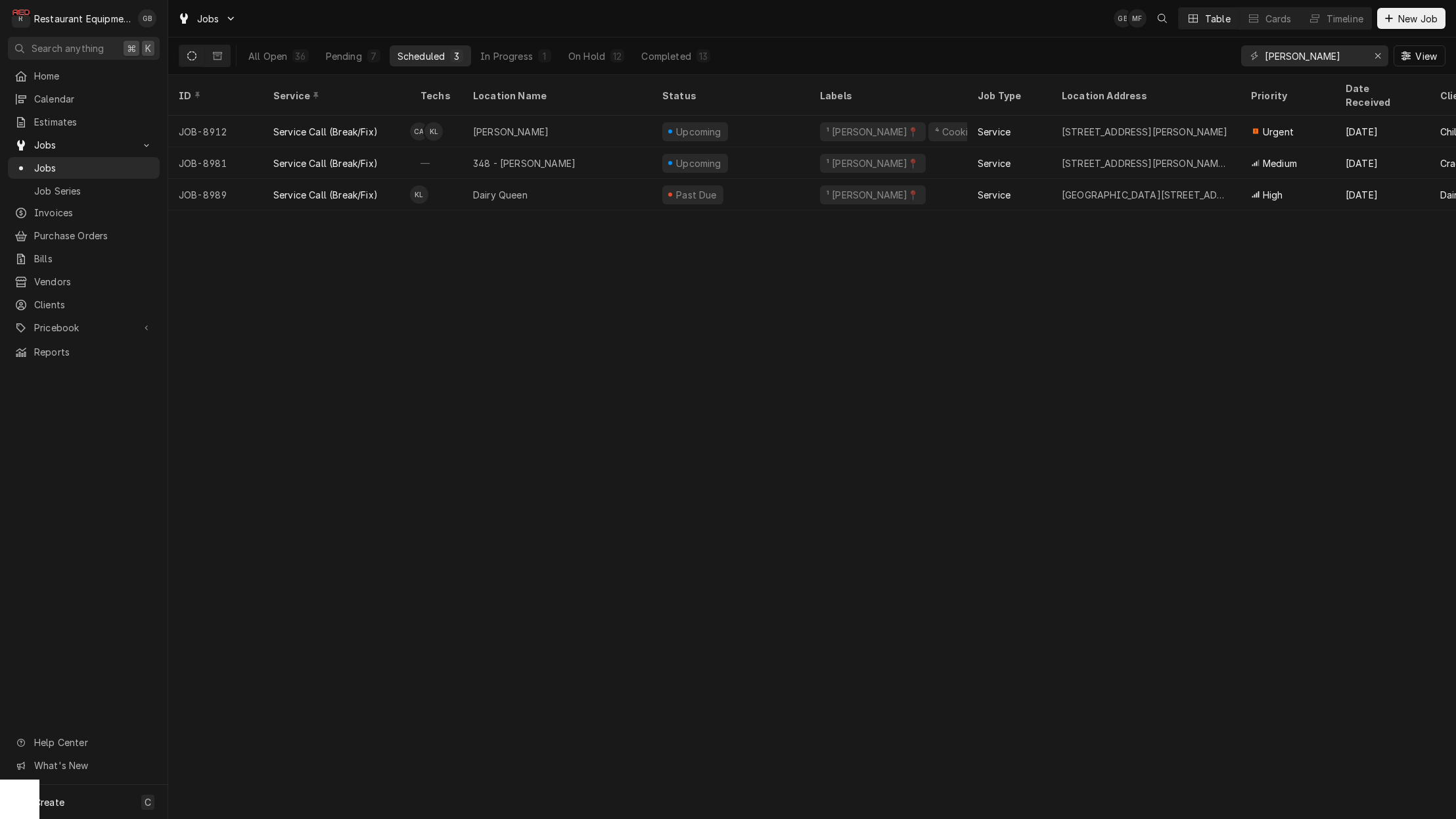
click at [636, 147] on div "348 - [PERSON_NAME]" at bounding box center [558, 163] width 189 height 31
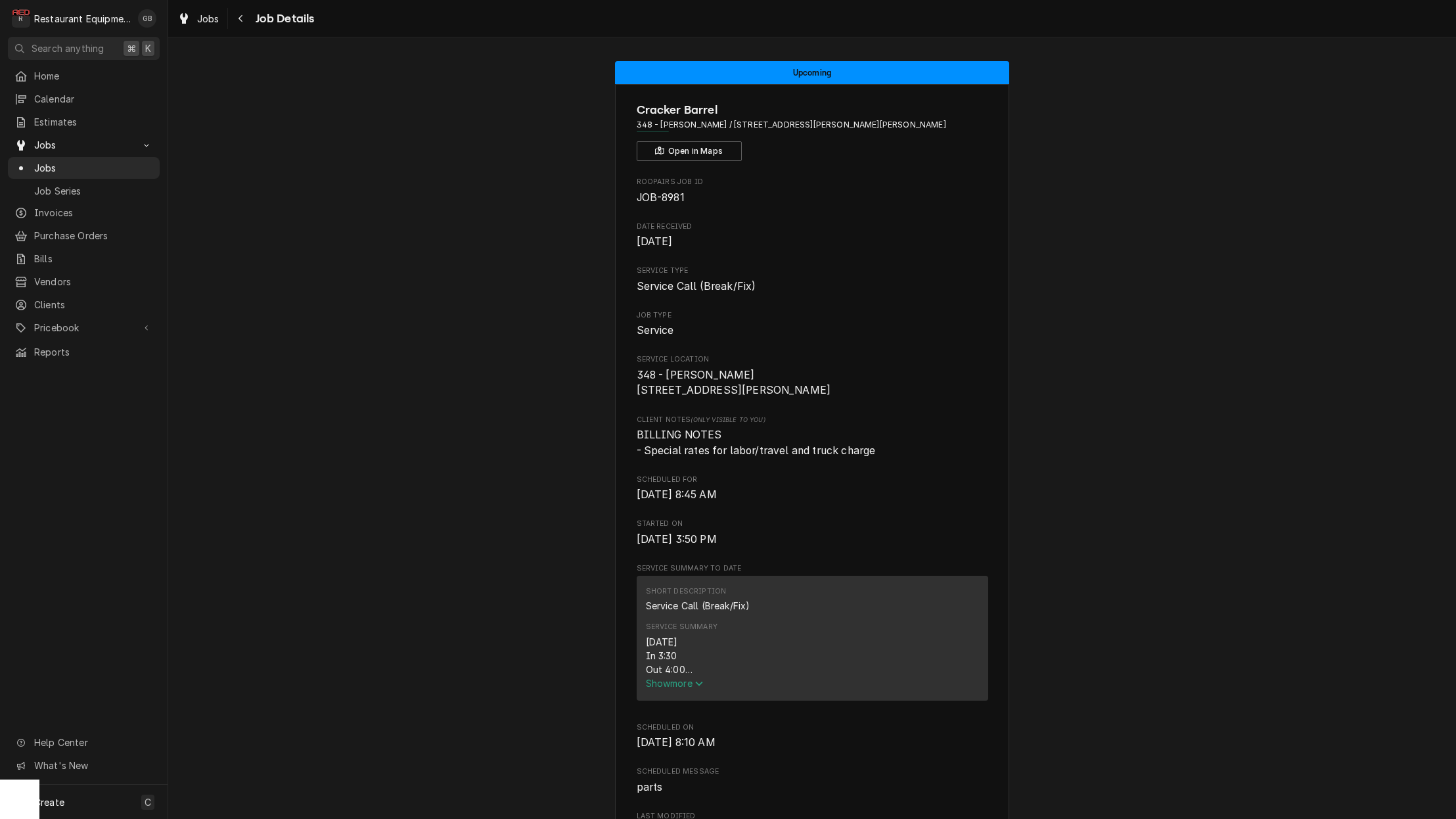
click at [243, 17] on icon "Navigate back" at bounding box center [241, 19] width 6 height 9
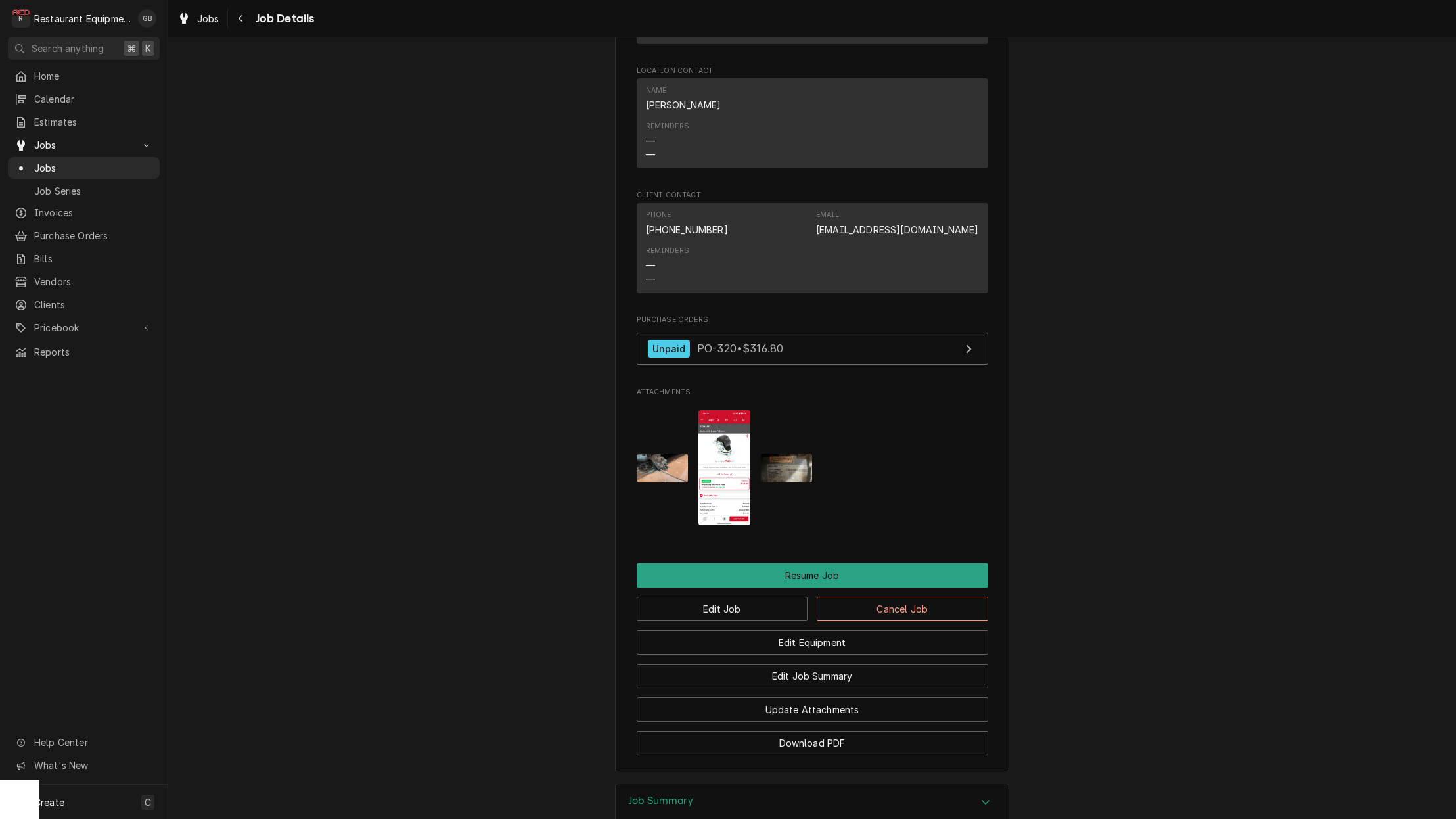
scroll to position [1229, 0]
click at [832, 561] on button "Resume Job" at bounding box center [812, 573] width 351 height 24
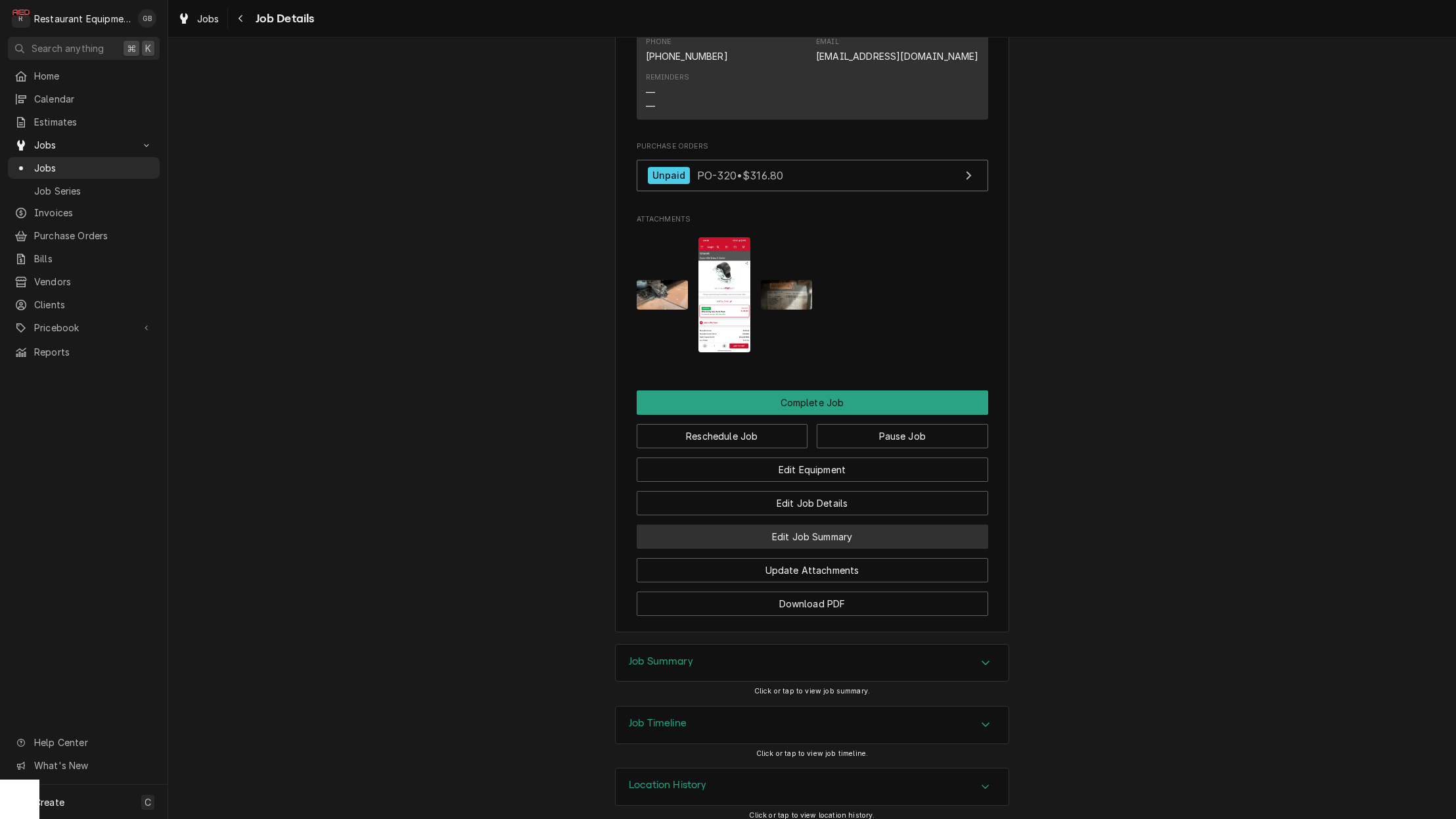
scroll to position [1356, 0]
click at [916, 426] on button "Pause Job" at bounding box center [902, 437] width 171 height 24
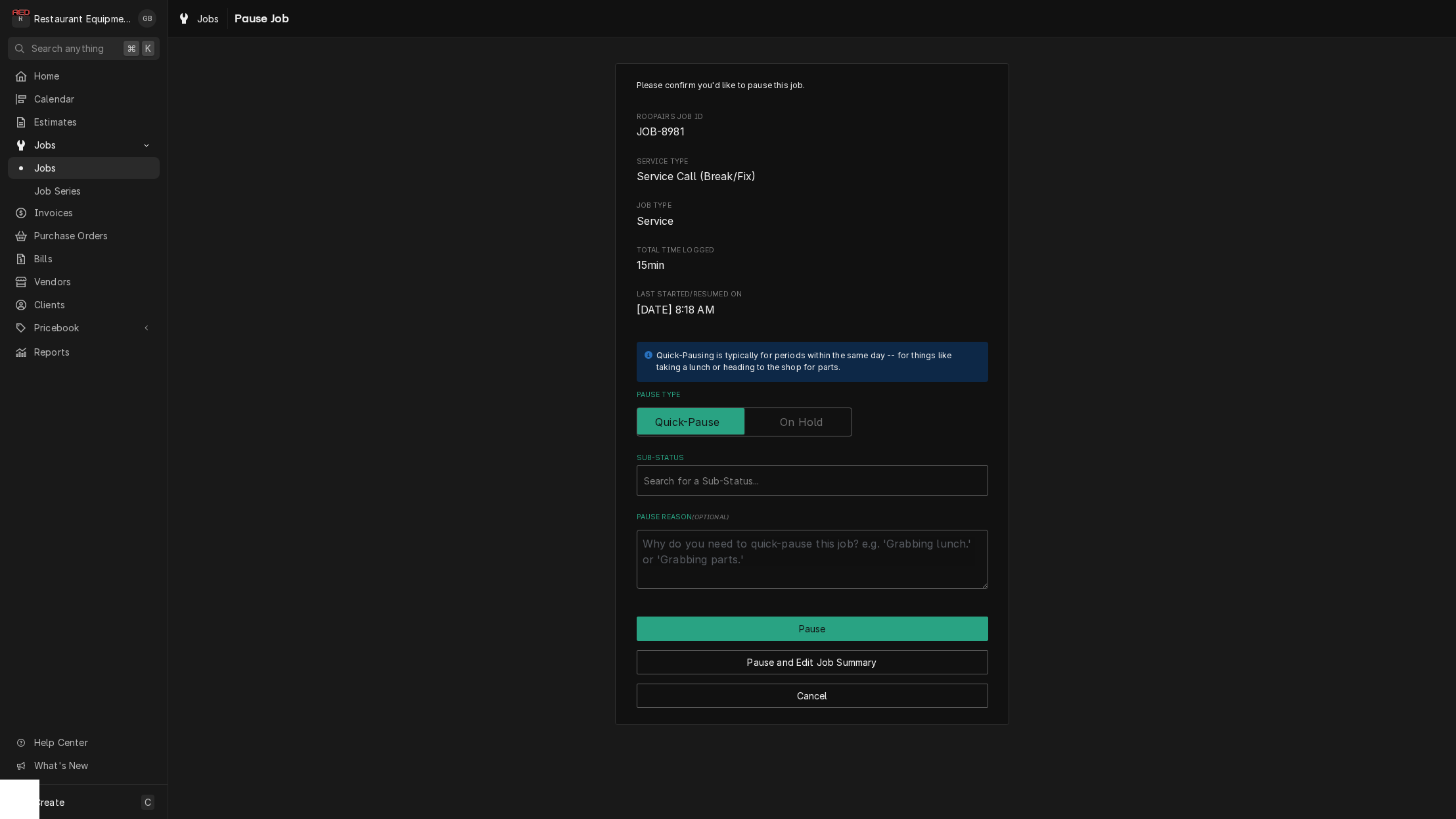
click at [806, 416] on label "Pause Type" at bounding box center [744, 422] width 215 height 29
click at [806, 416] on input "Pause Type" at bounding box center [744, 422] width 203 height 29
checkbox input "true"
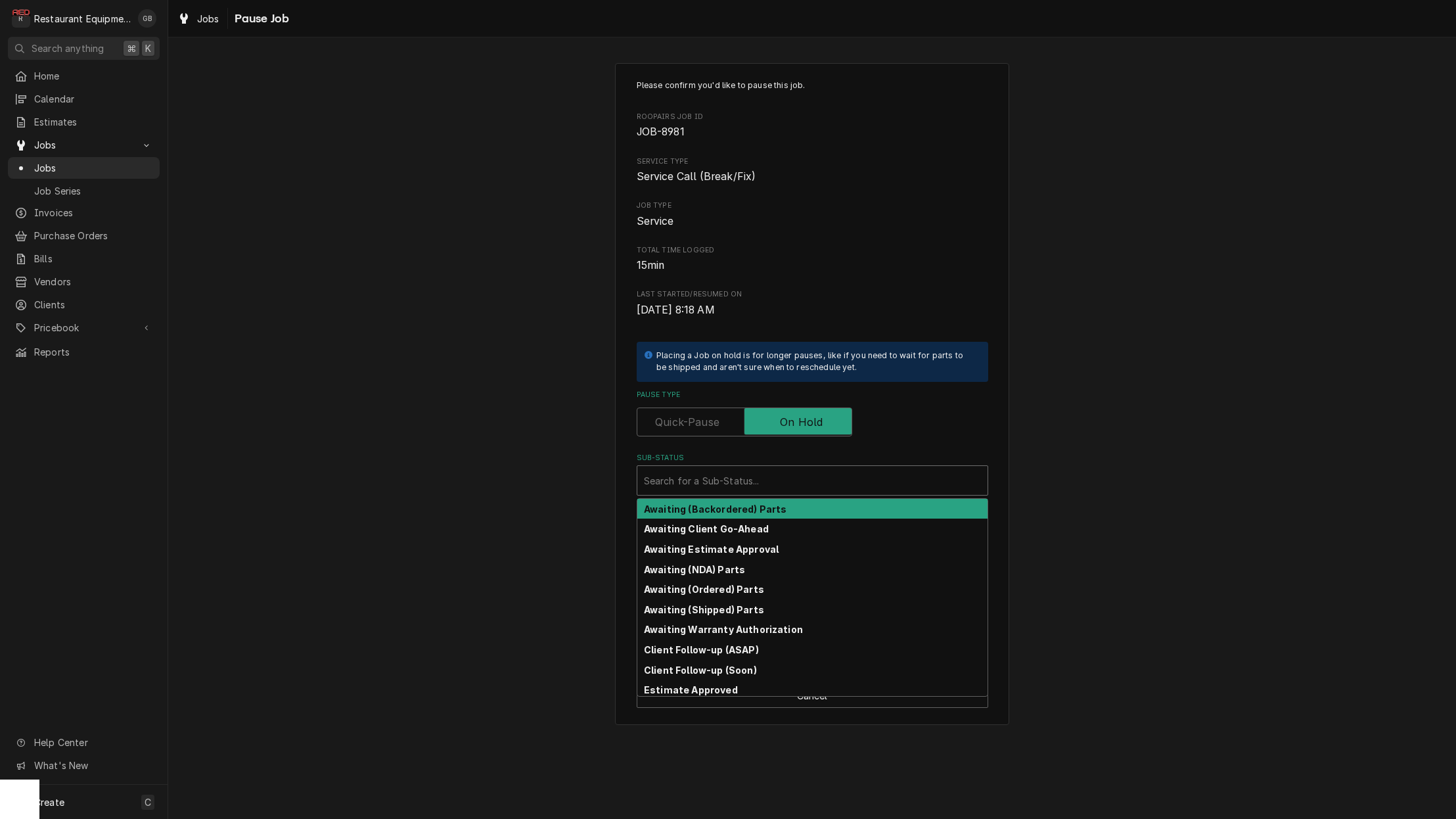
click at [774, 474] on div "Sub-Status" at bounding box center [812, 480] width 337 height 23
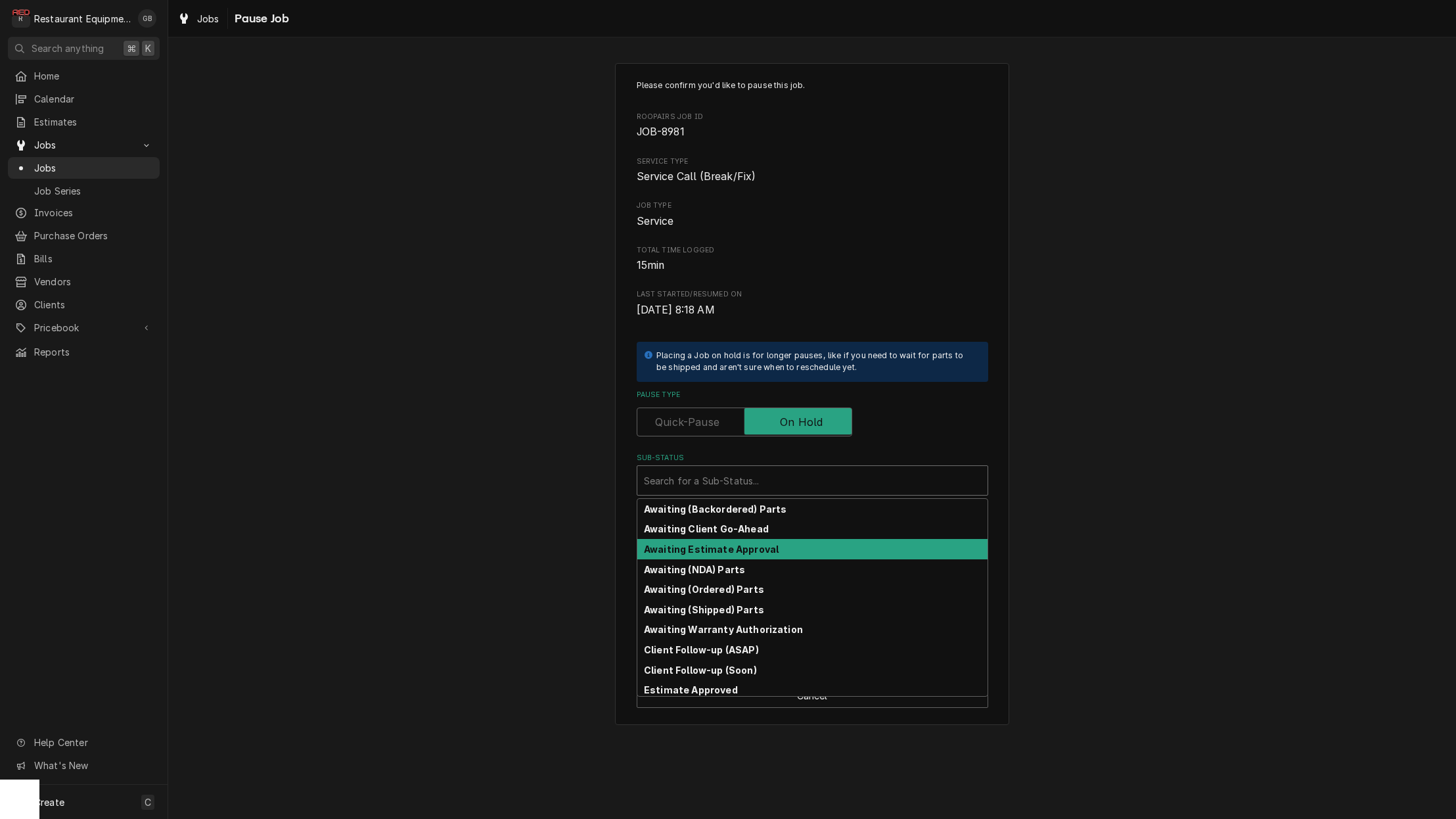
click at [737, 547] on strong "Awaiting Estimate Approval" at bounding box center [712, 549] width 135 height 11
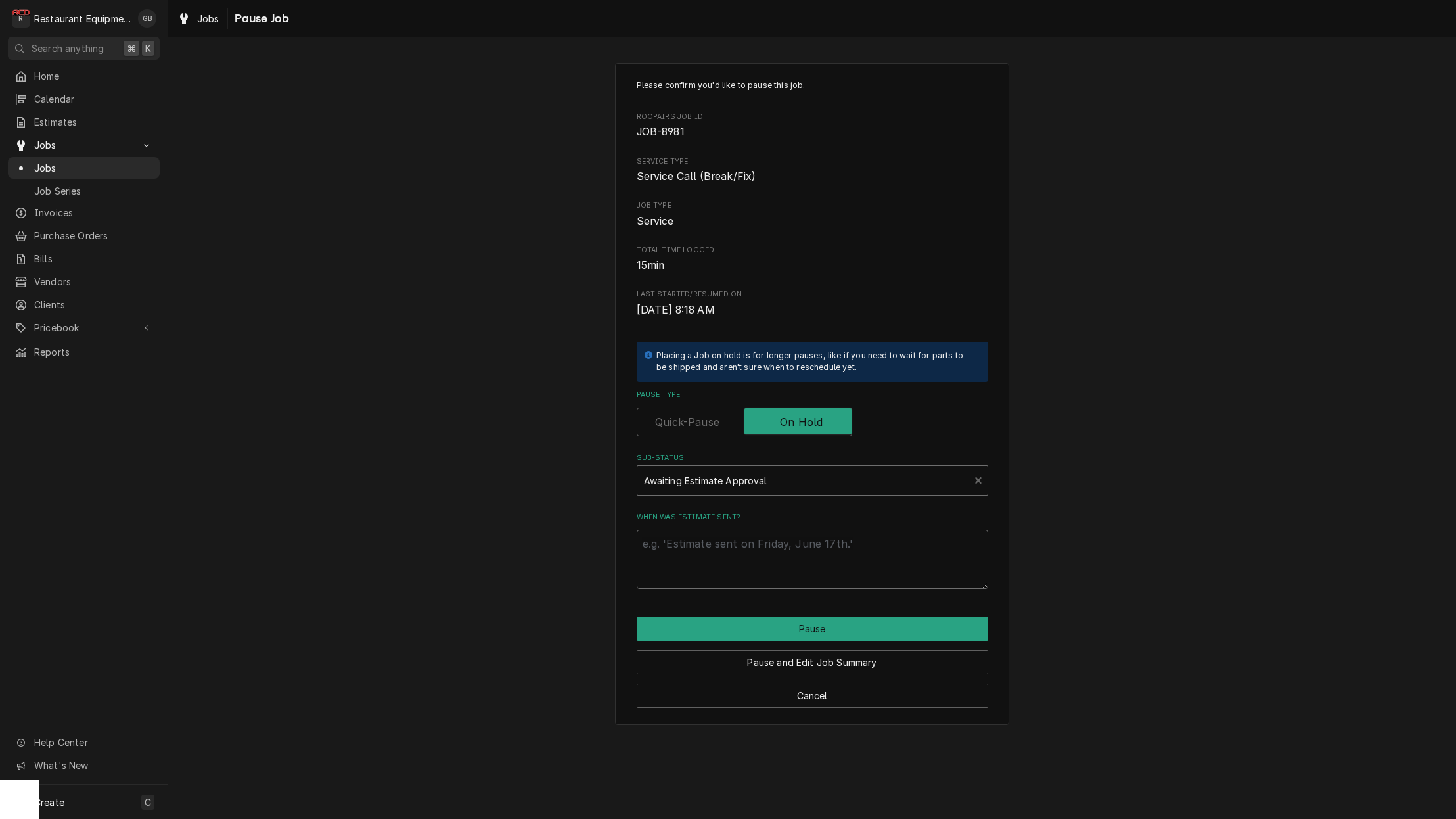
click at [694, 542] on textarea "When was estimate sent?" at bounding box center [812, 559] width 351 height 59
type textarea "x"
type textarea "e"
type textarea "x"
type textarea "es"
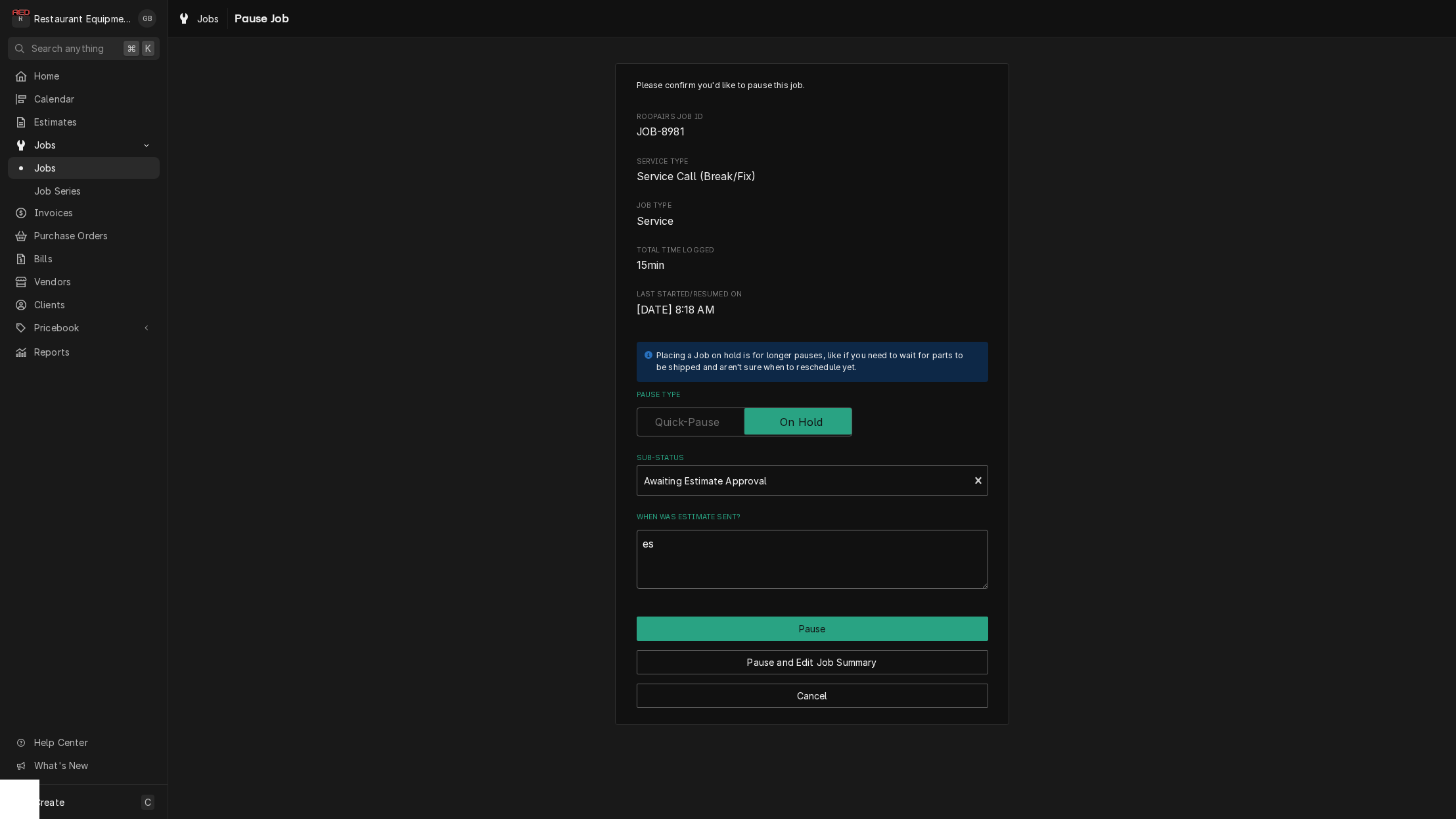
type textarea "x"
type textarea "est"
type textarea "x"
type textarea "esti"
type textarea "x"
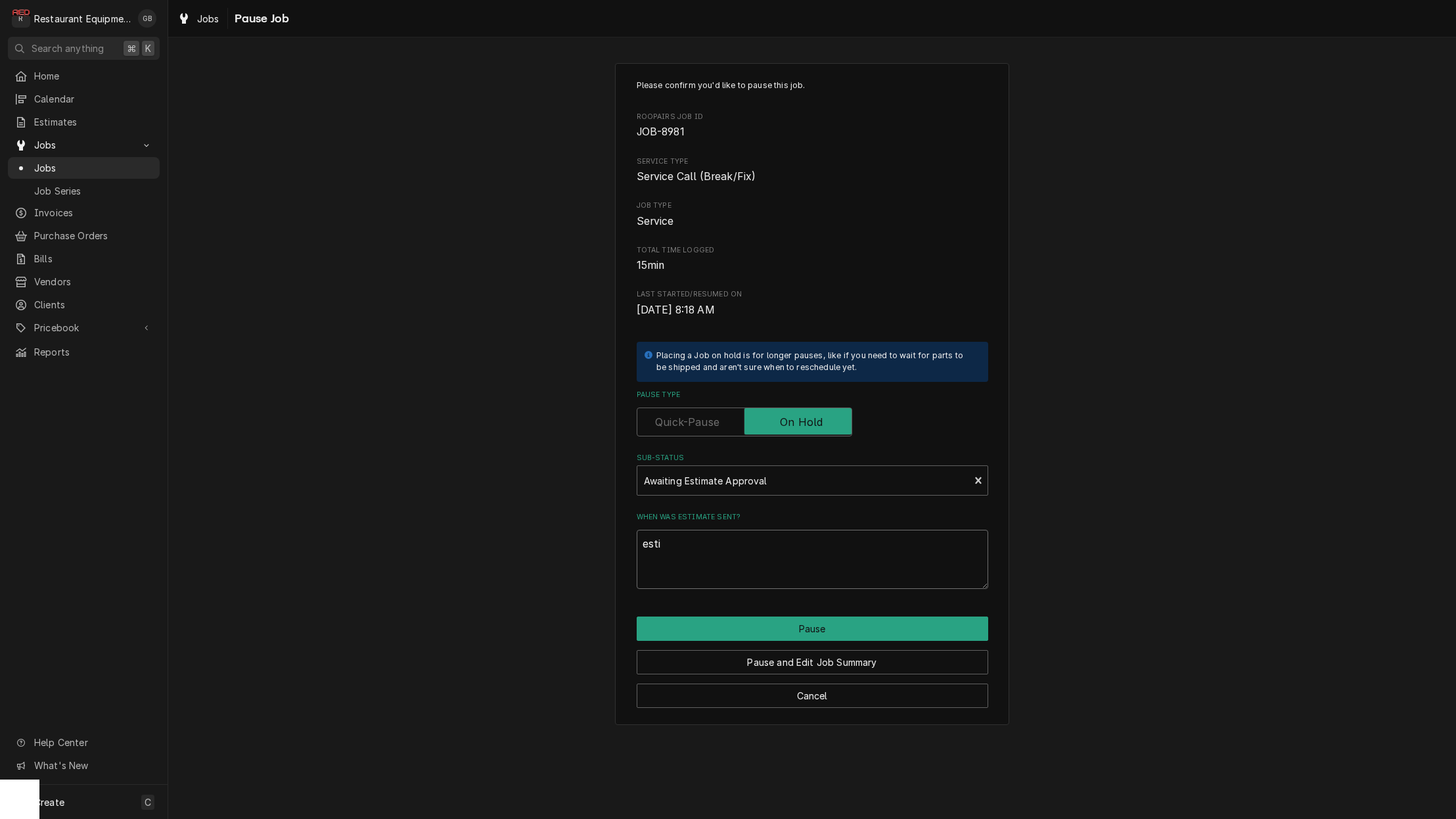
type textarea "estim"
type textarea "x"
type textarea "estima"
type textarea "x"
type textarea "estimat"
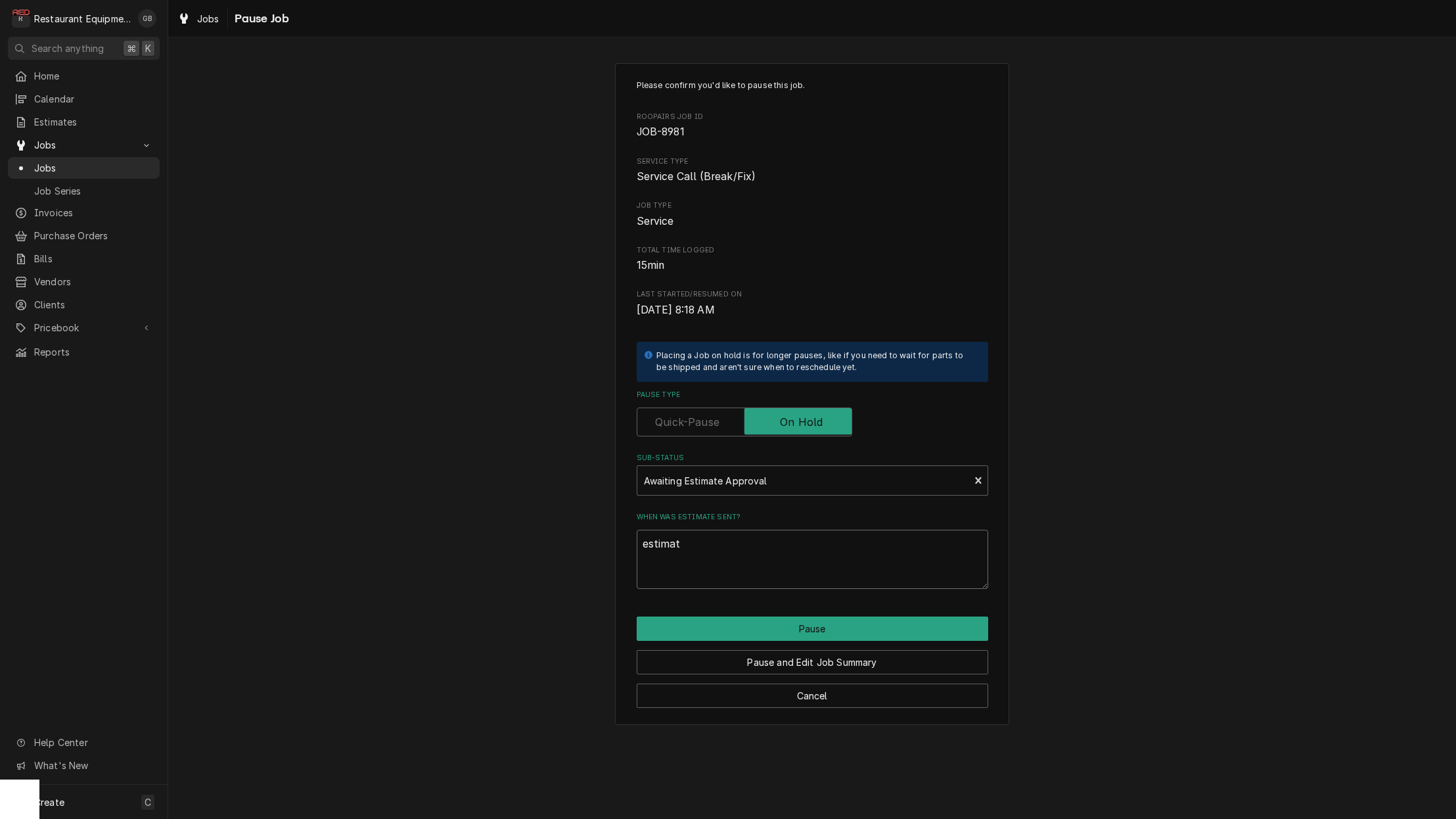
type textarea "x"
type textarea "estimate"
type textarea "x"
type textarea "estimate"
type textarea "x"
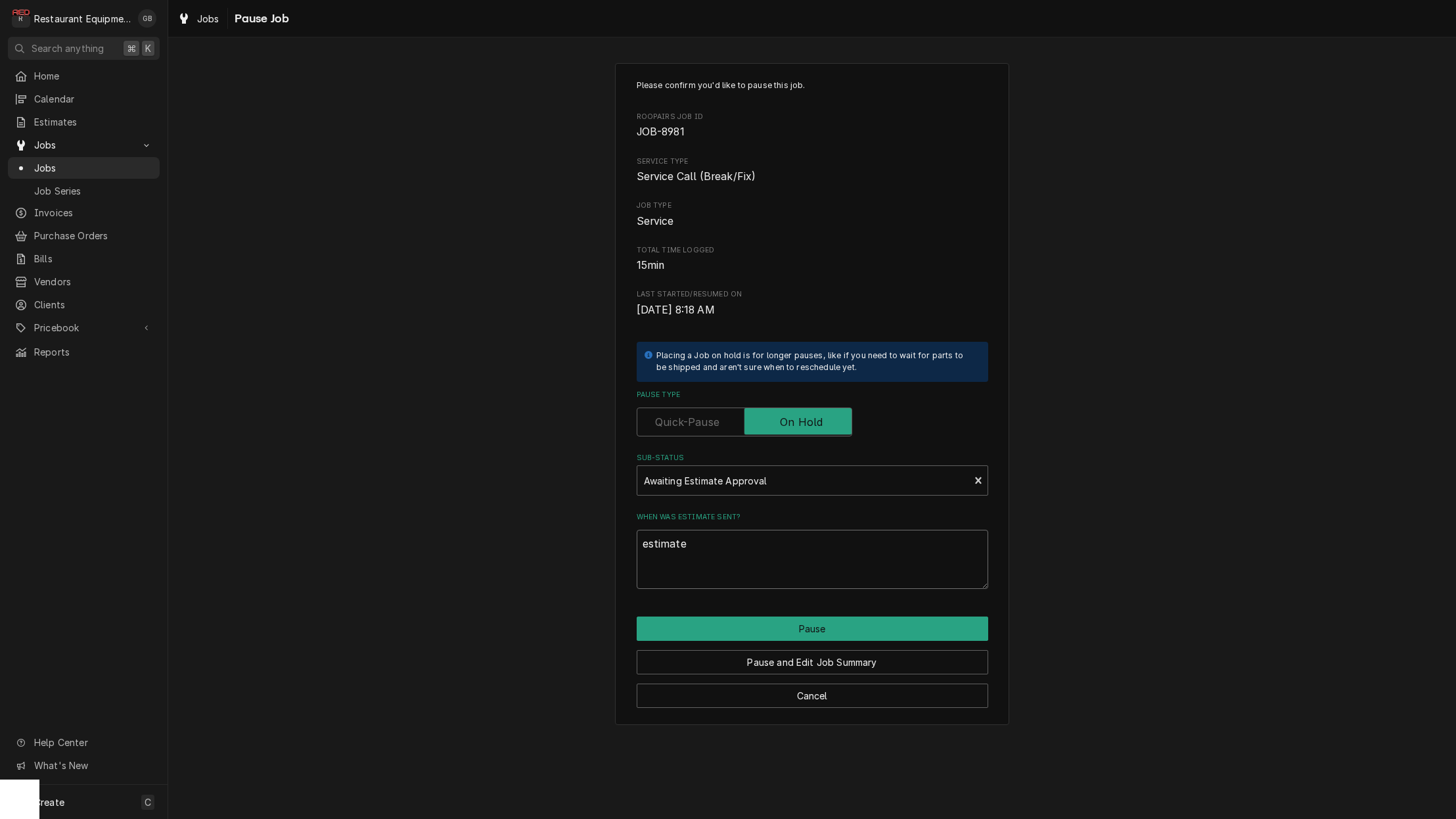
type textarea "estimate n"
type textarea "x"
type textarea "estimate ne"
type textarea "x"
type textarea "estimate nee"
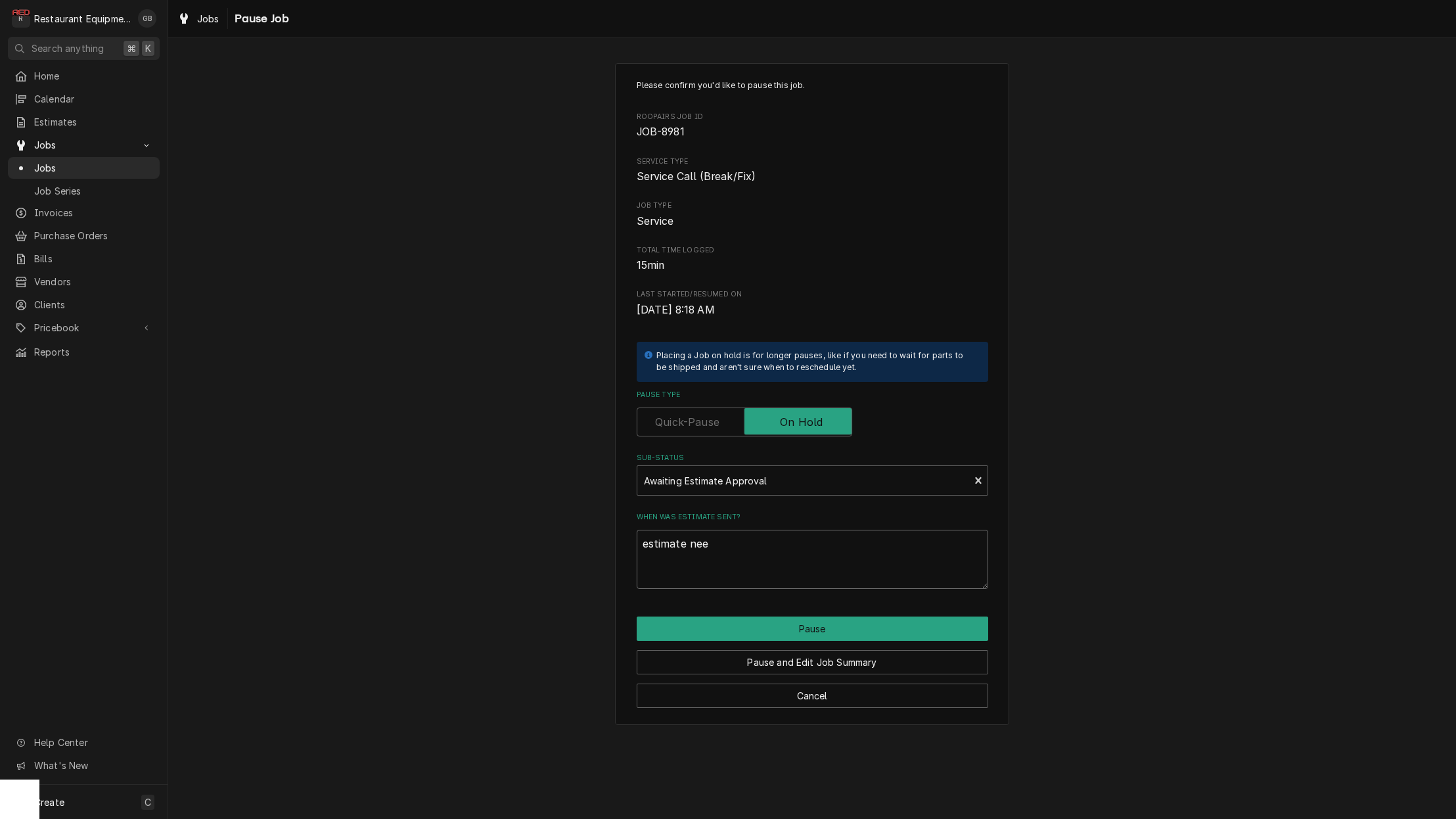
type textarea "x"
type textarea "estimate need"
type textarea "x"
type textarea "estimate needs"
type textarea "x"
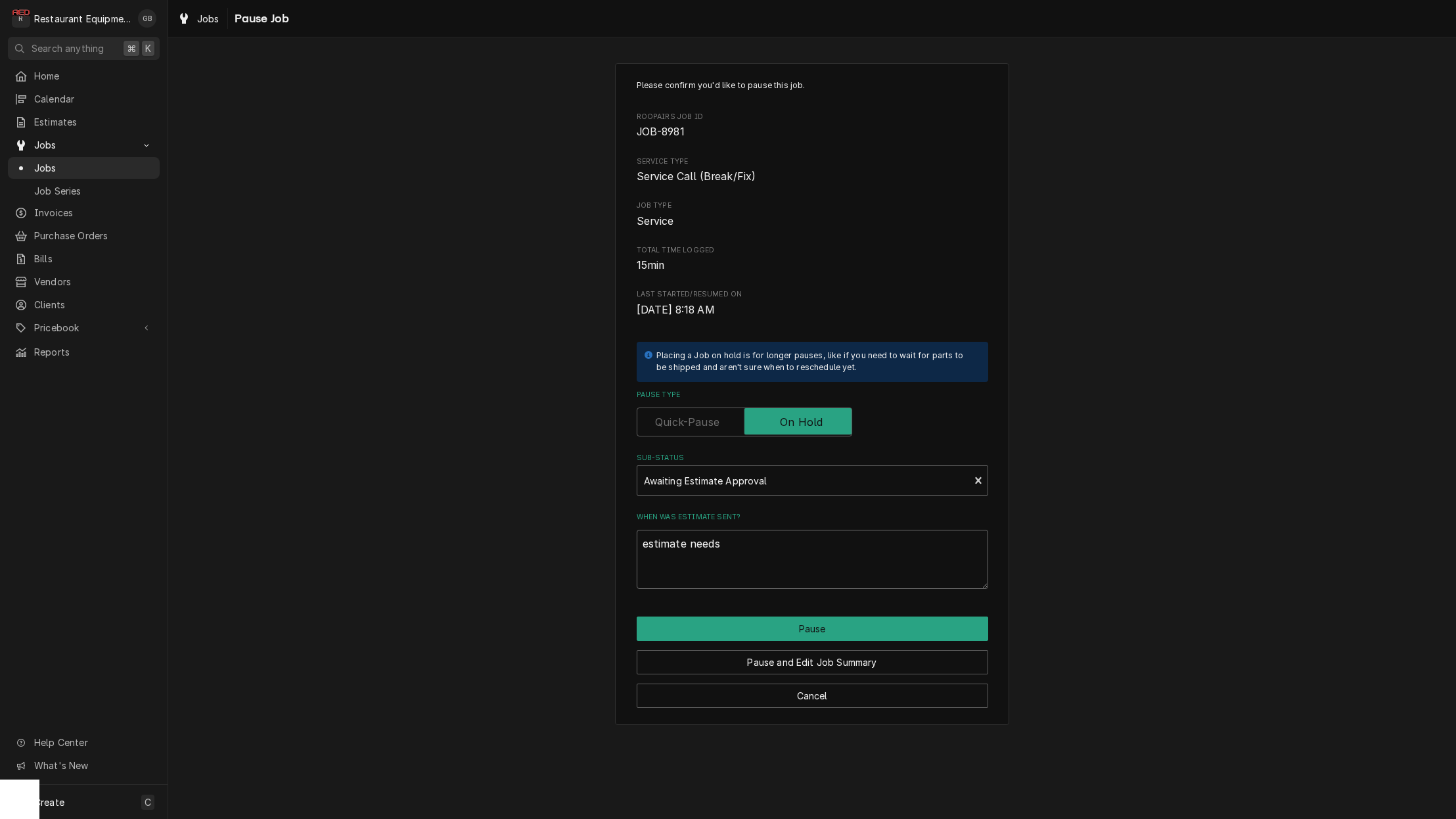
type textarea "estimate needs"
type textarea "x"
type textarea "estimate needs a"
type textarea "x"
type textarea "estimate needs aa"
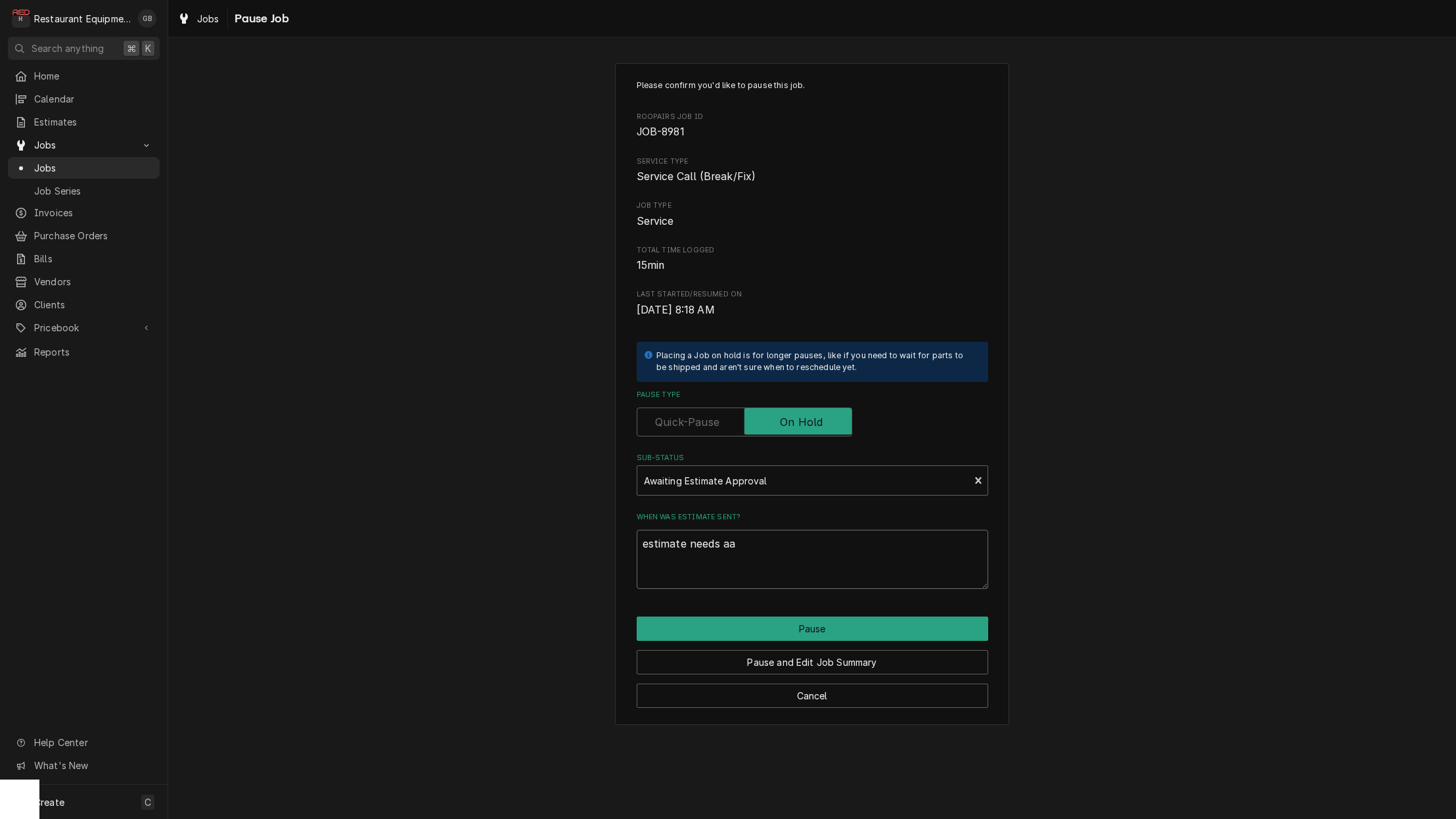
type textarea "x"
type textarea "estimate needs a"
type textarea "x"
type textarea "estimate needs ap"
type textarea "x"
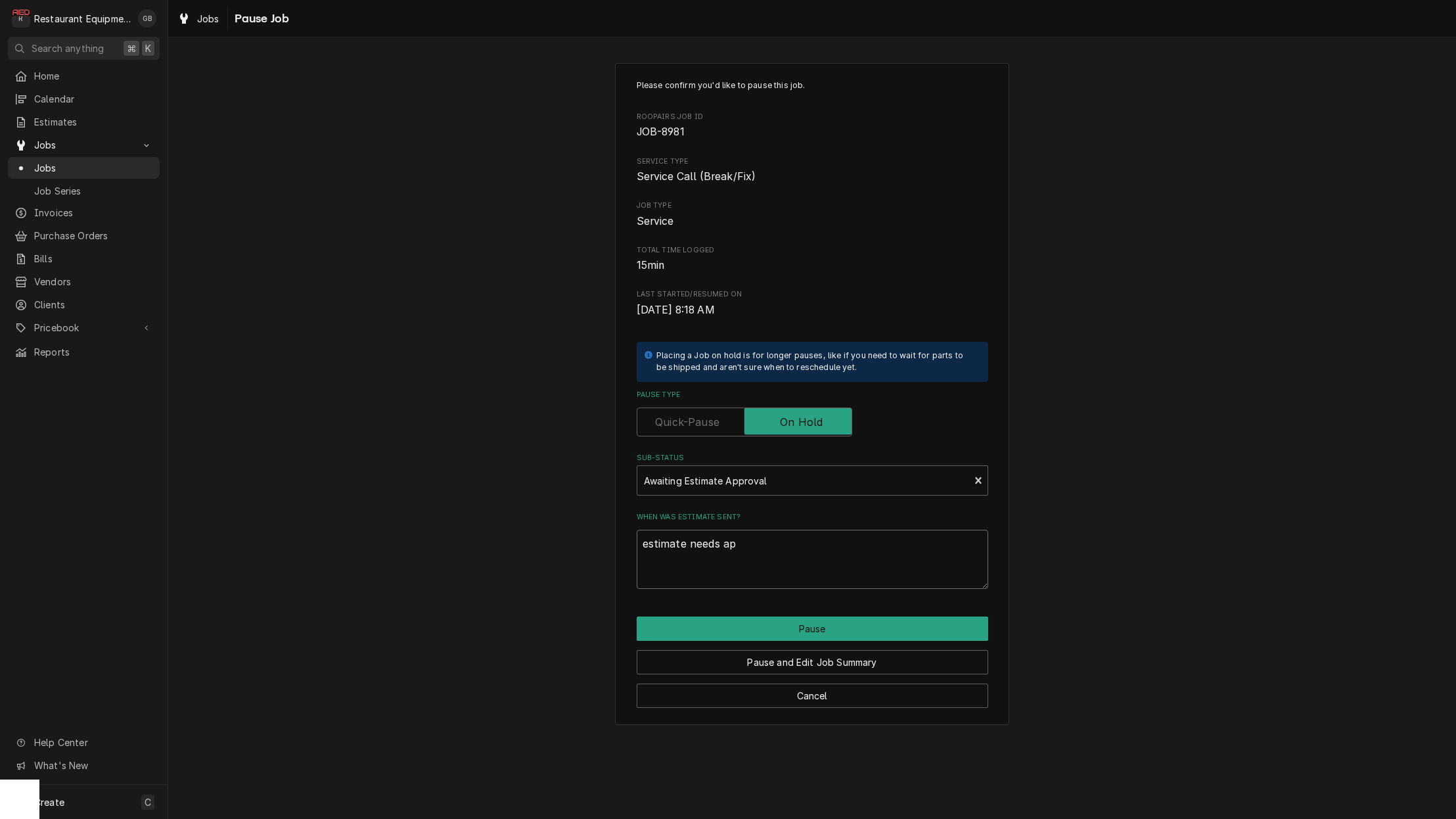
type textarea "estimate needs app"
type textarea "x"
type textarea "estimate needs appr"
type textarea "x"
type textarea "estimate needs appro"
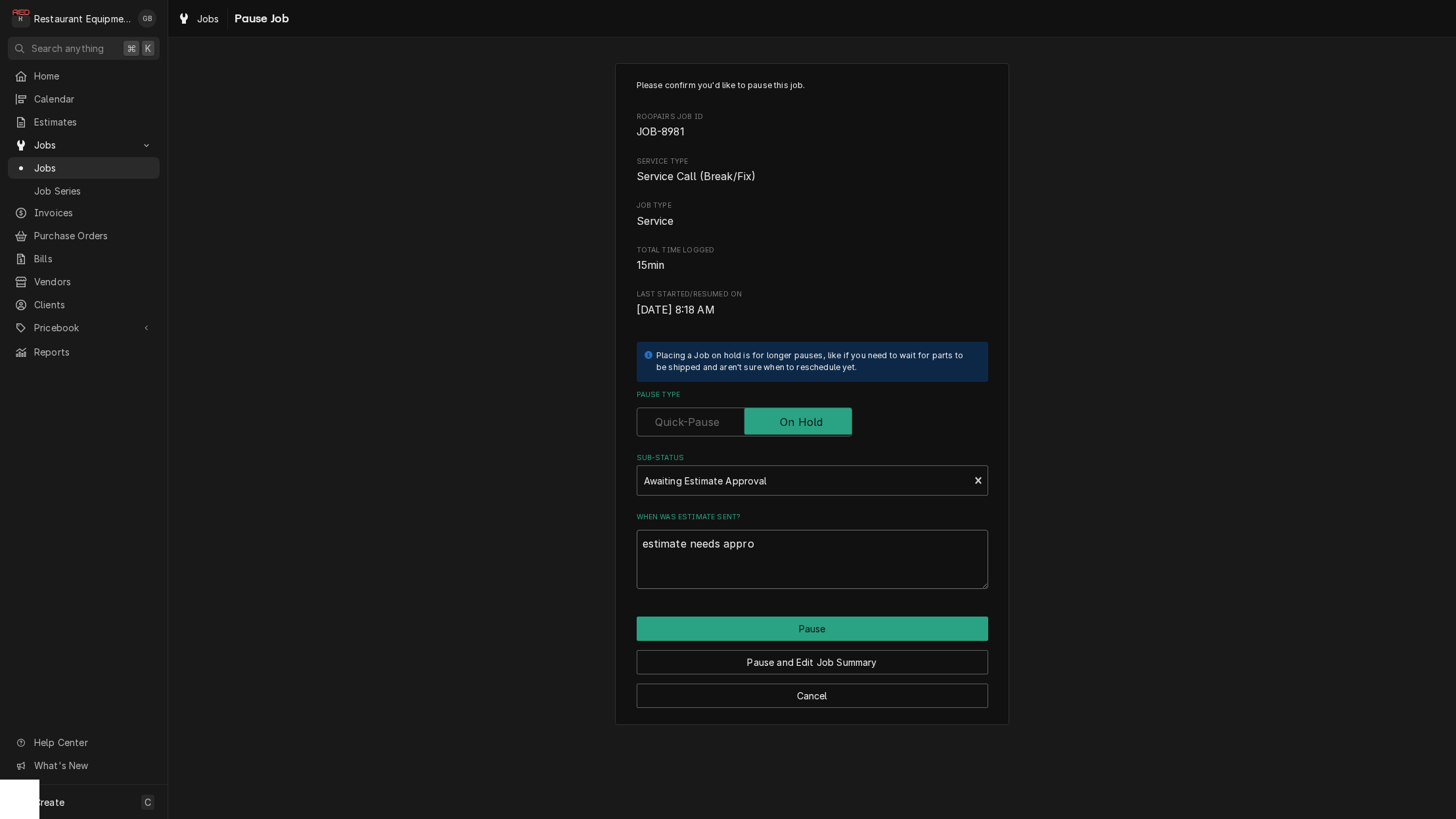
type textarea "x"
type textarea "estimate needs approv"
type textarea "x"
type textarea "estimate needs approve"
type textarea "x"
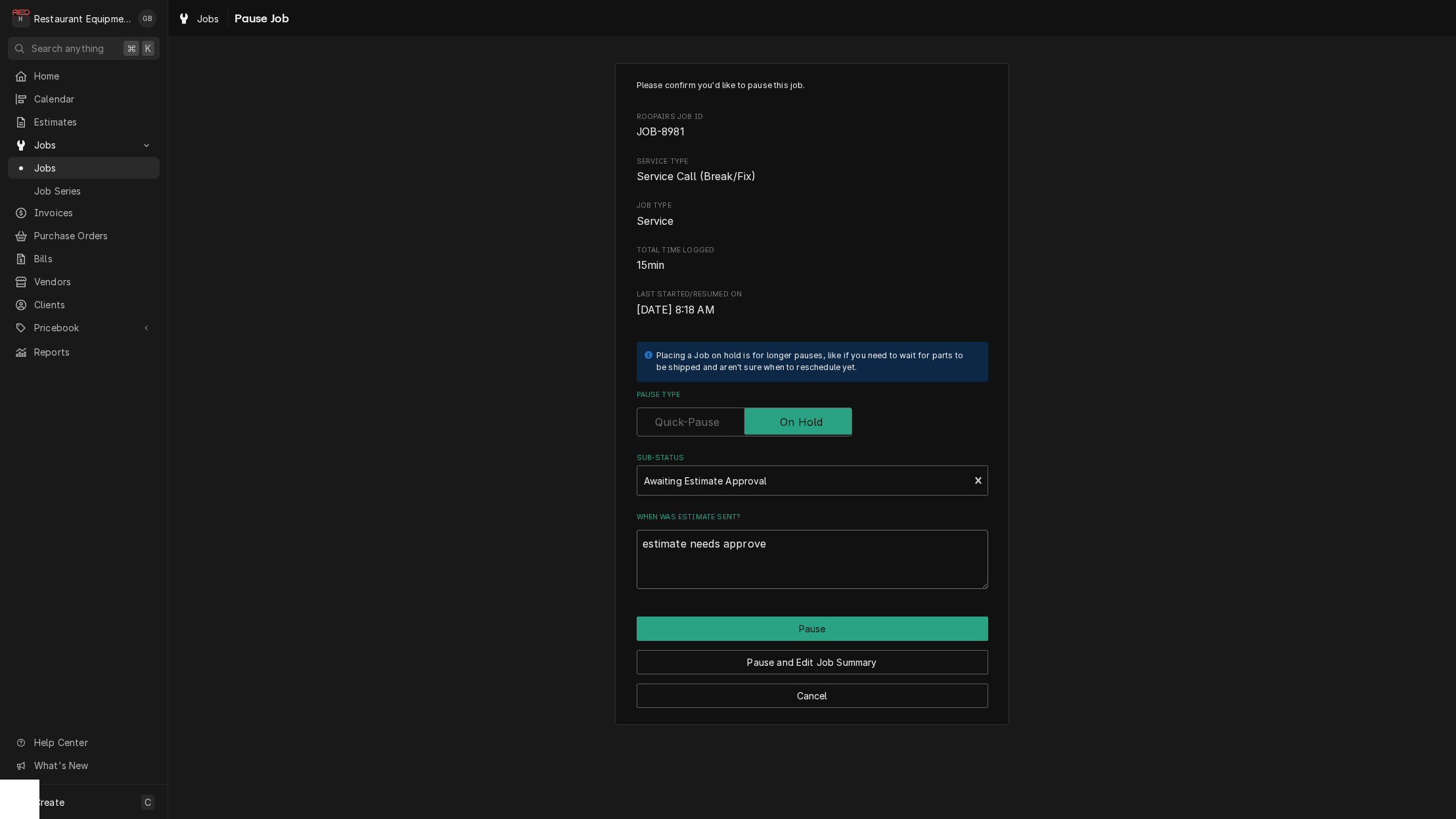
type textarea "estimate needs approved"
type textarea "x"
type textarea "estimate needs approved"
type textarea "x"
type textarea "estimate needs approved p"
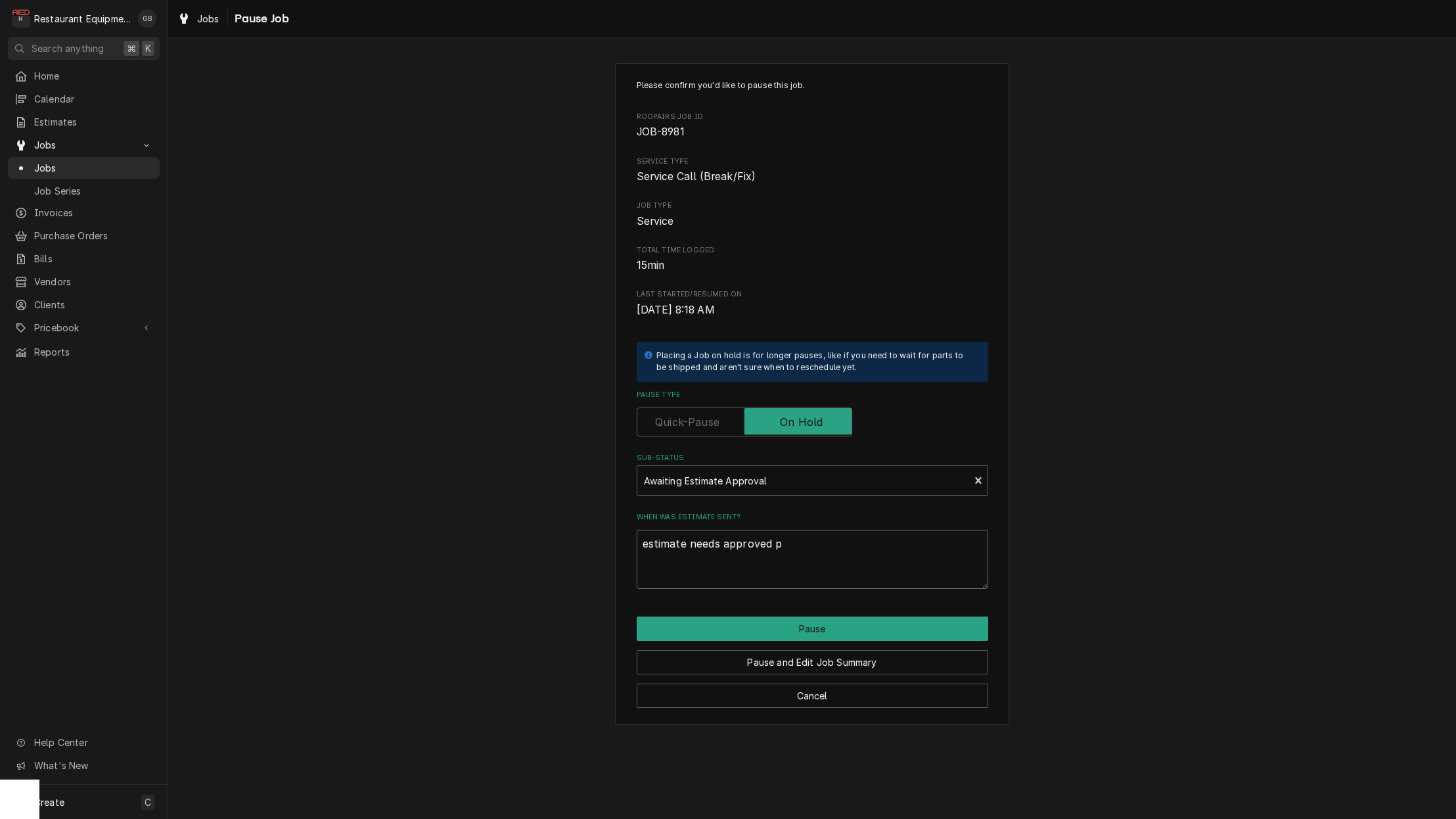
type textarea "x"
type textarea "estimate needs approved pa"
type textarea "x"
type textarea "estimate needs approved par"
type textarea "x"
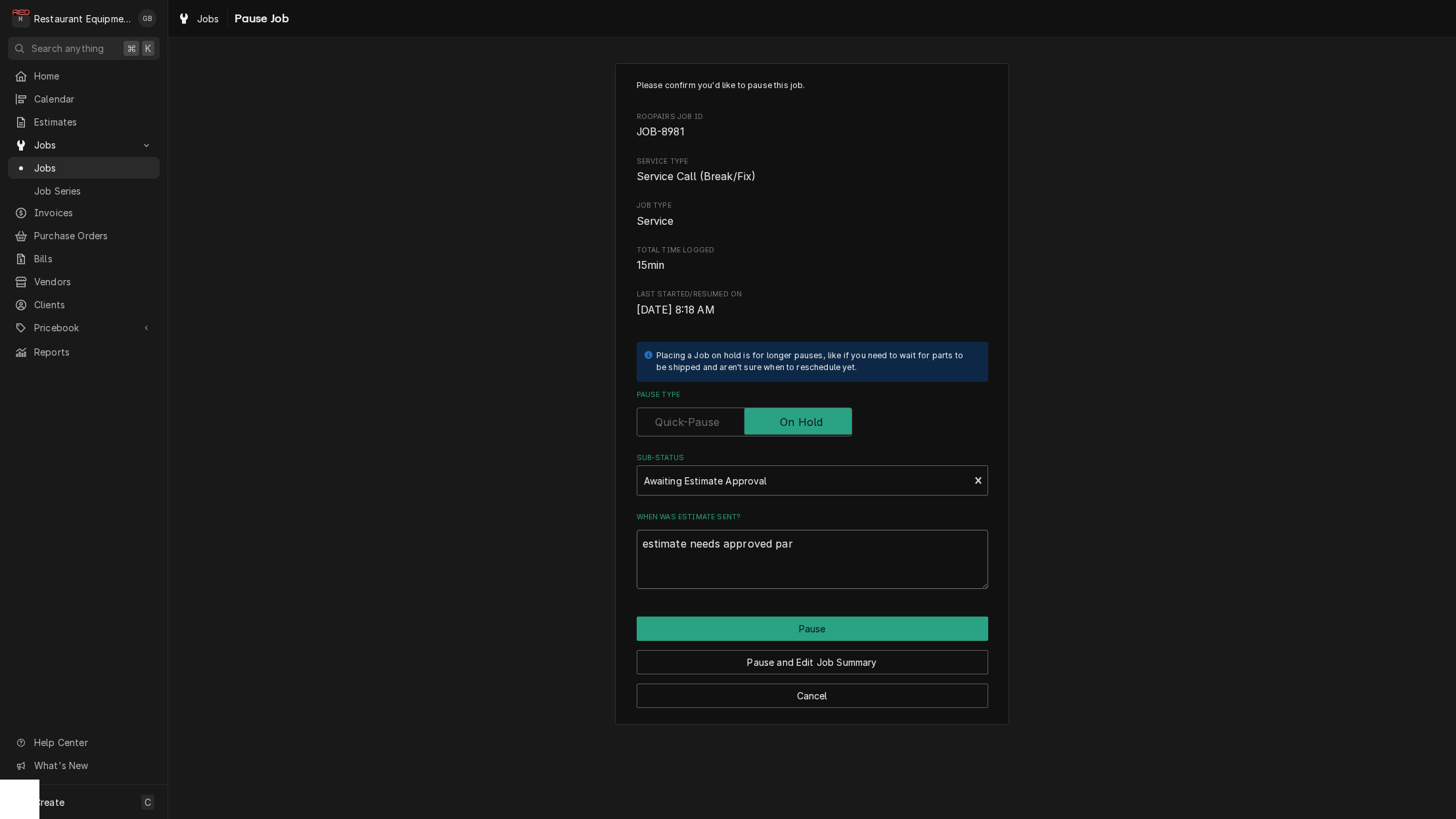
type textarea "estimate needs approved part"
type textarea "x"
type textarea "estimate needs approved parts"
type textarea "x"
type textarea "estimate needs approved parts"
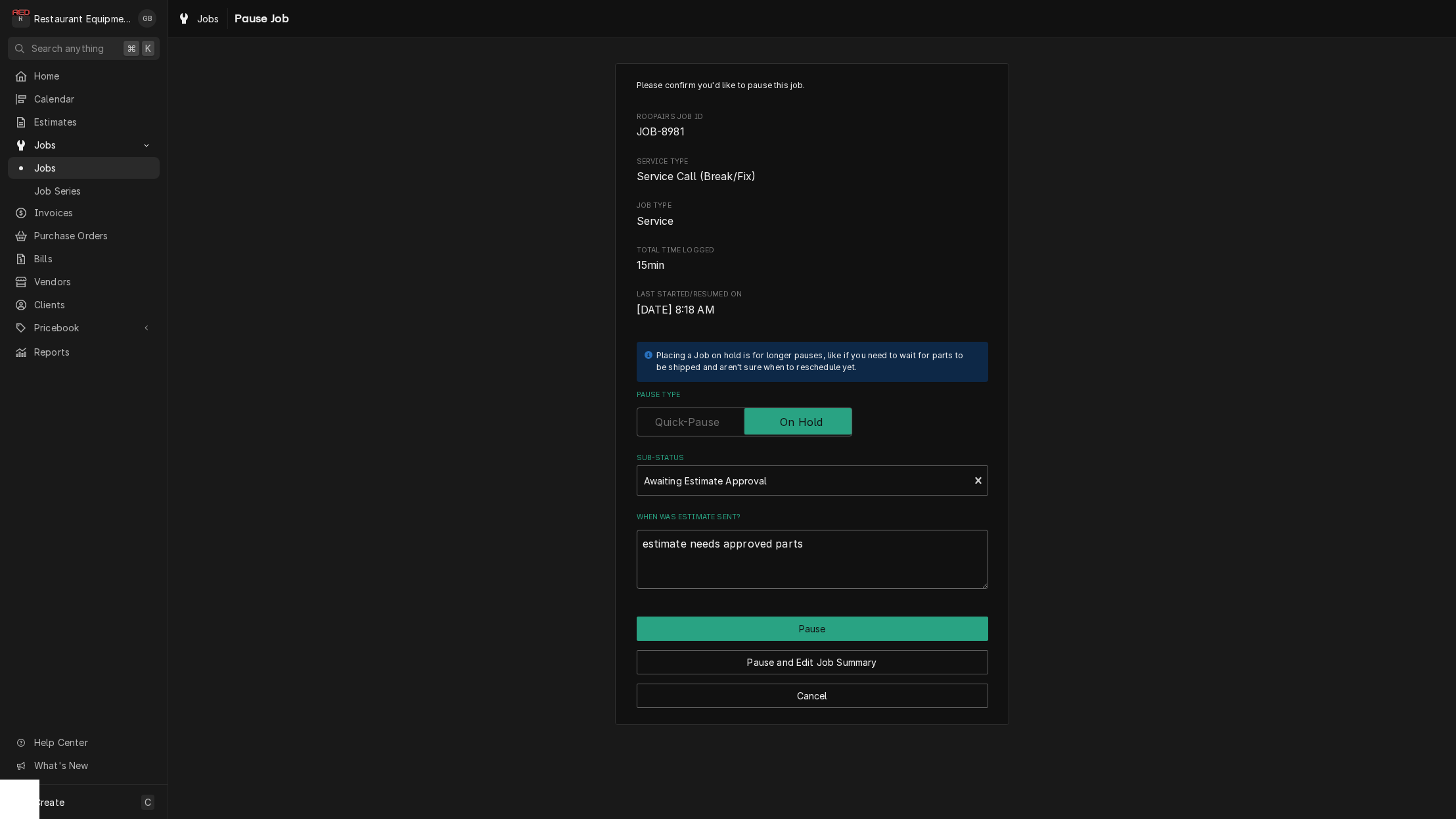
type textarea "x"
type textarea "estimate needs approved parts a"
type textarea "x"
type textarea "estimate needs approved parts ar"
type textarea "x"
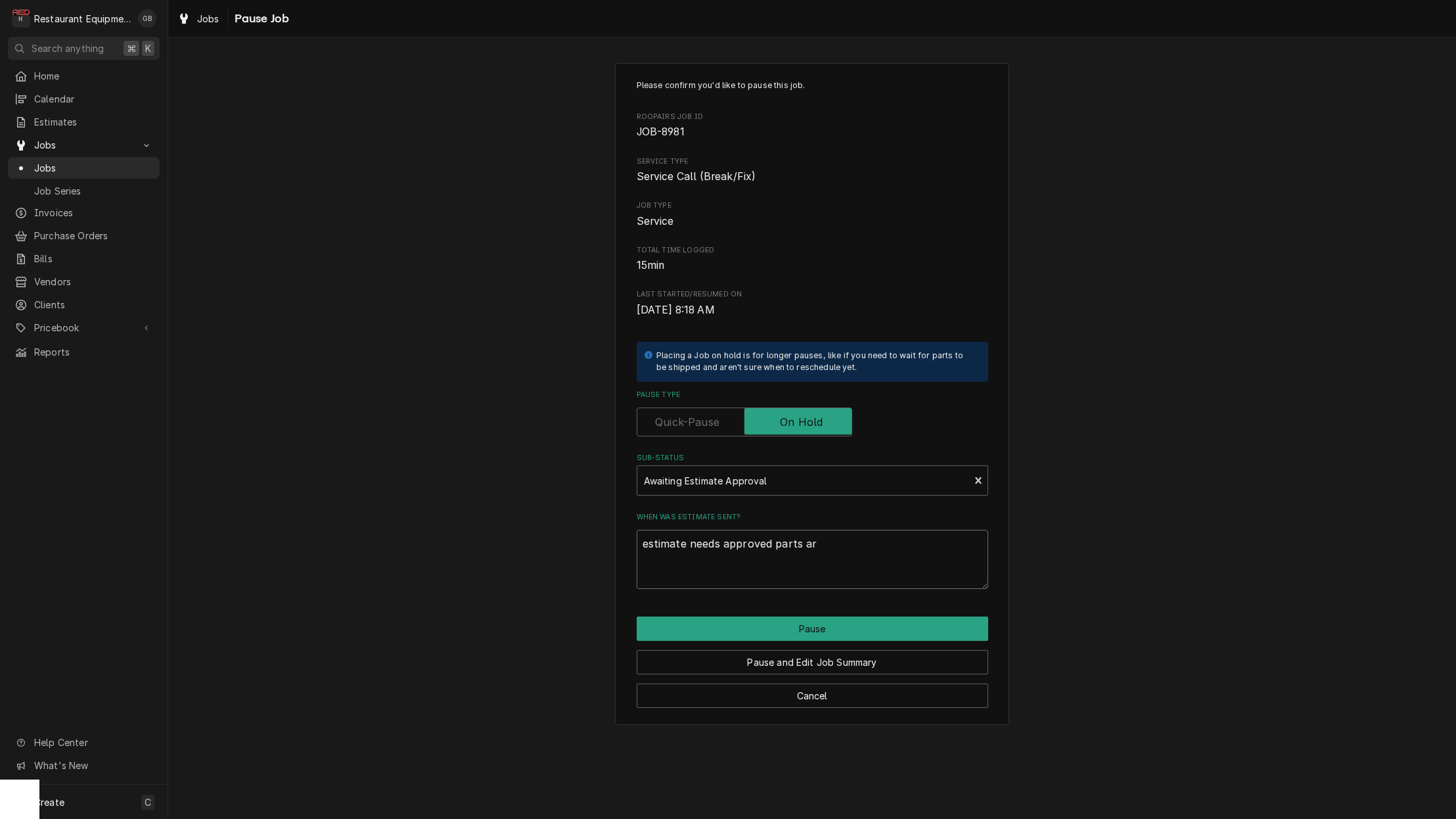
type textarea "estimate needs approved parts are"
type textarea "x"
type textarea "estimate needs approved parts are"
type textarea "x"
type textarea "estimate needs approved parts are o"
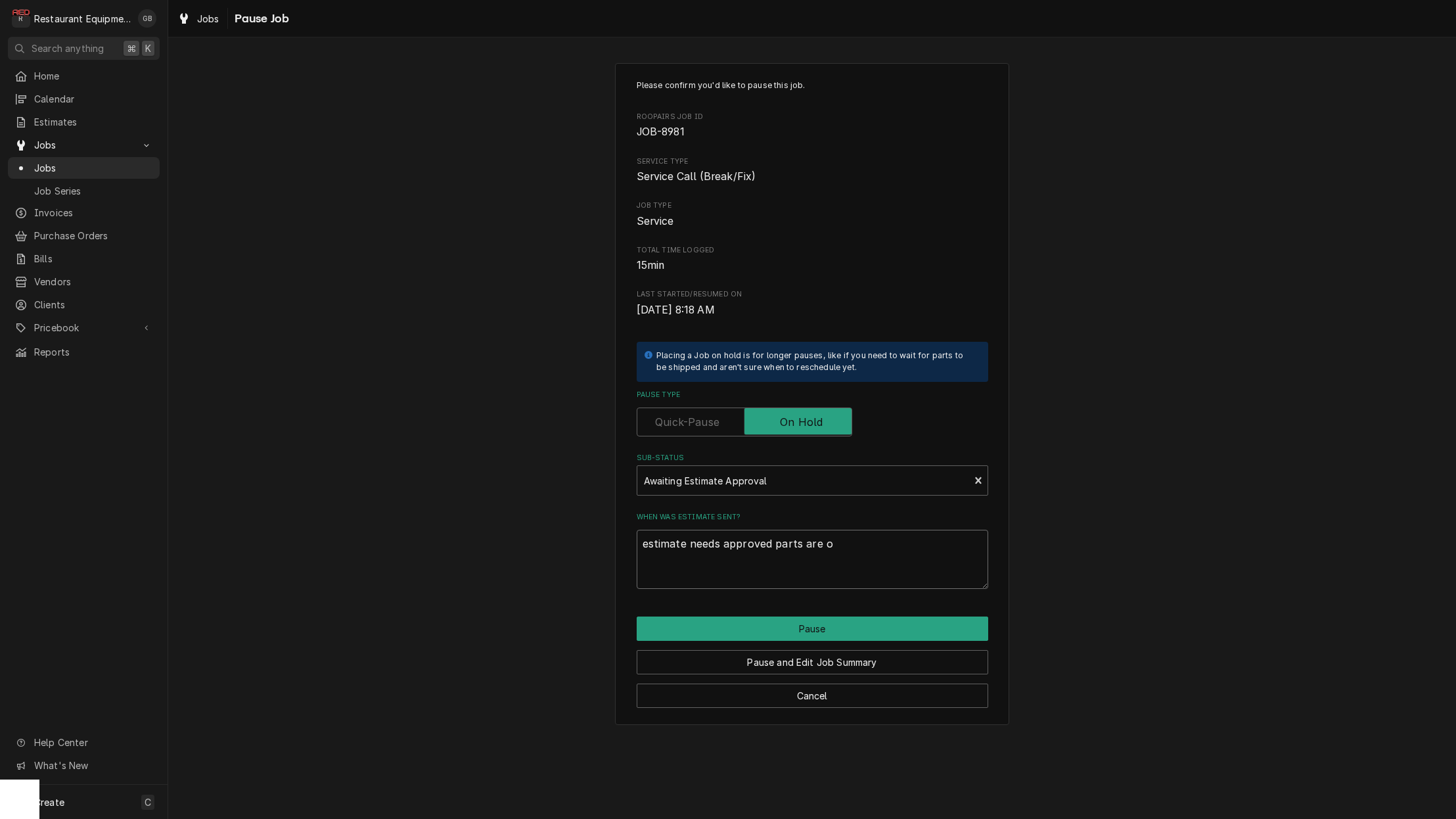
type textarea "x"
type textarea "estimate needs approved parts are on"
type textarea "x"
type textarea "estimate needs approved parts are on"
type textarea "x"
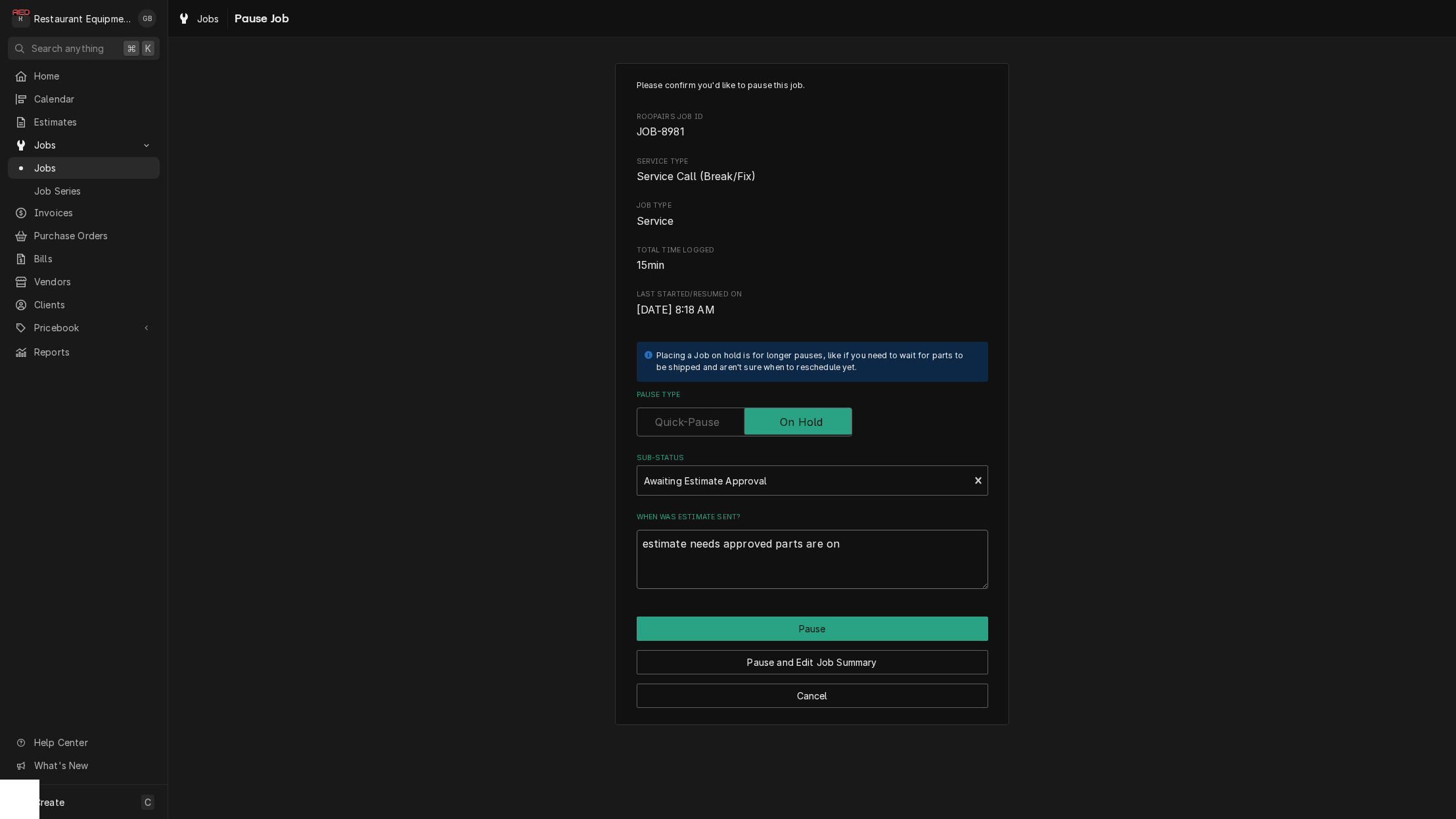
type textarea "estimate needs approved parts are on h"
type textarea "x"
type textarea "estimate needs approved parts are on ha"
type textarea "x"
type textarea "estimate needs approved parts are on han"
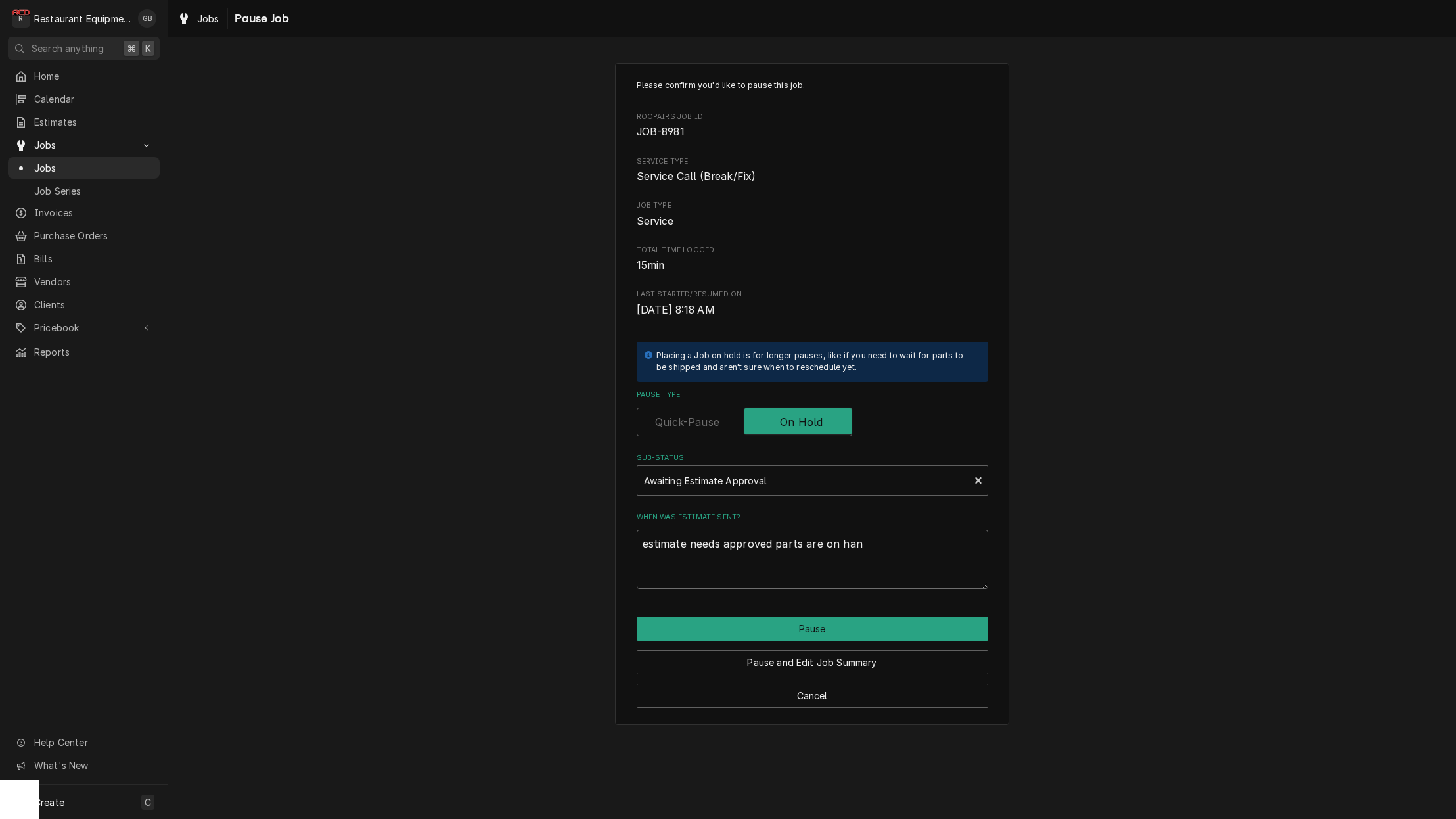
type textarea "x"
type textarea "estimate needs approved parts are on hand"
click at [836, 617] on button "Pause" at bounding box center [812, 628] width 351 height 24
type textarea "x"
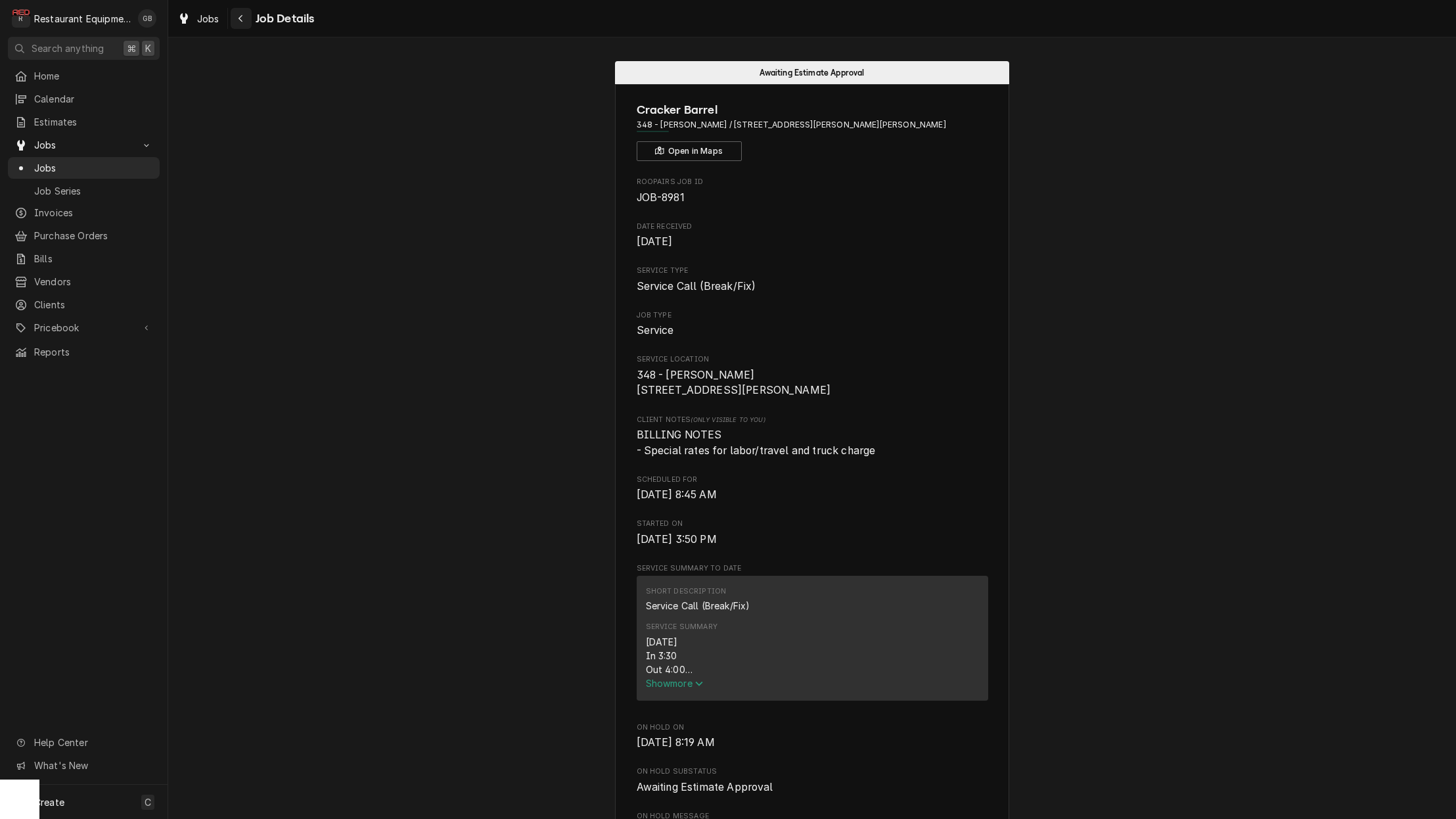
click at [238, 21] on icon "Navigate back" at bounding box center [241, 19] width 6 height 9
